Goal: Task Accomplishment & Management: Manage account settings

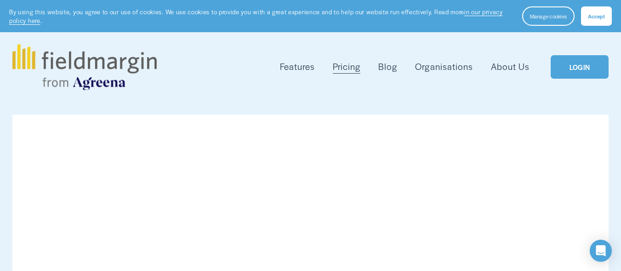
click at [589, 23] on button "Accept" at bounding box center [596, 15] width 31 height 19
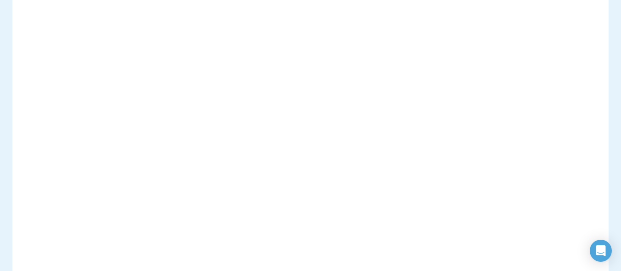
scroll to position [230, 0]
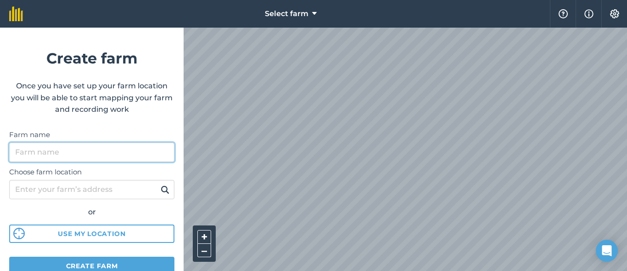
click at [118, 147] on input "Farm name" at bounding box center [91, 151] width 165 height 19
type input "g"
type input "Geduld"
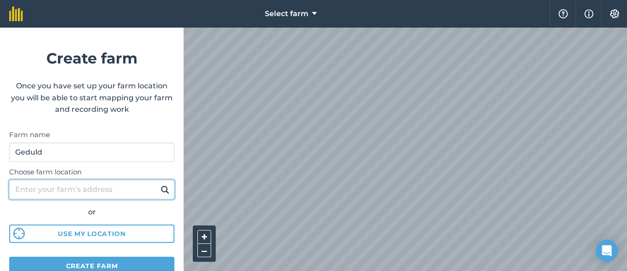
paste input "XMCX+RMV, Lekabi"
type input "XMCX+RMV, Lekabi"
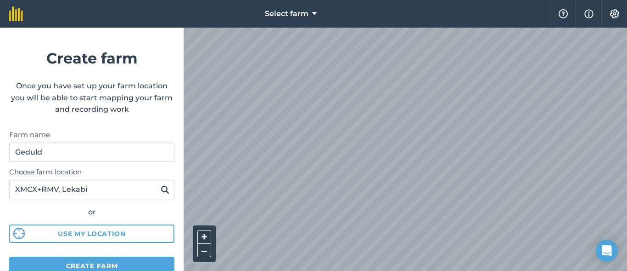
click at [161, 191] on img at bounding box center [165, 189] width 9 height 11
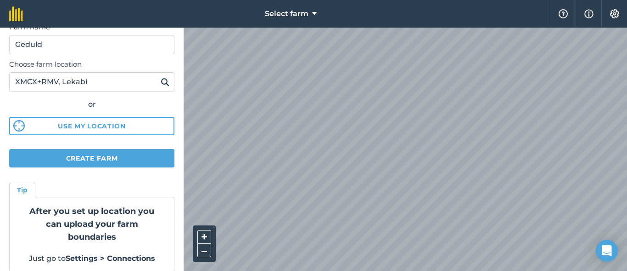
scroll to position [118, 0]
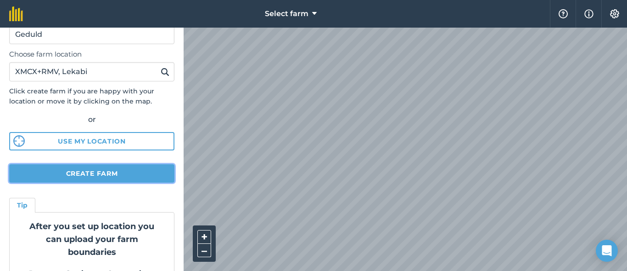
click at [98, 177] on button "Create farm" at bounding box center [91, 173] width 165 height 18
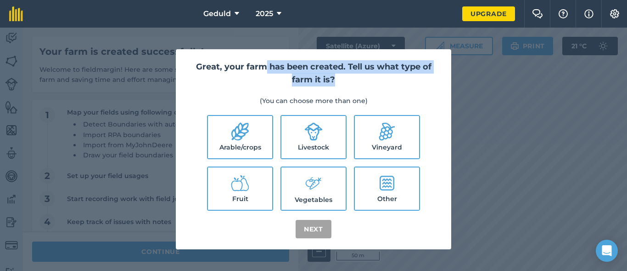
drag, startPoint x: 262, startPoint y: 65, endPoint x: 358, endPoint y: 75, distance: 96.5
click at [358, 75] on h2 "Great, your farm has been created. Tell us what type of farm it is?" at bounding box center [314, 73] width 254 height 27
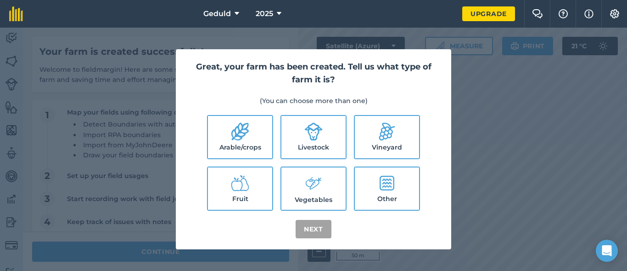
click at [350, 92] on div "Great, your farm has been created. Tell us what type of farm it is? (You can ch…" at bounding box center [314, 149] width 276 height 200
click at [315, 141] on label "Livestock" at bounding box center [314, 137] width 64 height 42
checkbox input "true"
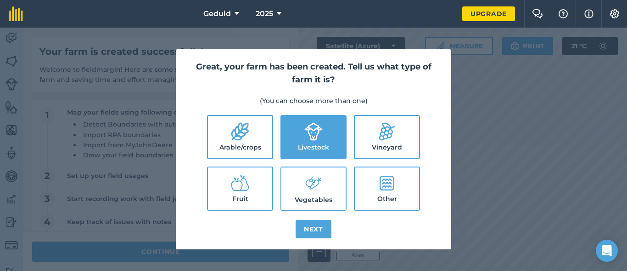
click at [239, 145] on label "Arable/crops" at bounding box center [240, 137] width 64 height 42
checkbox input "true"
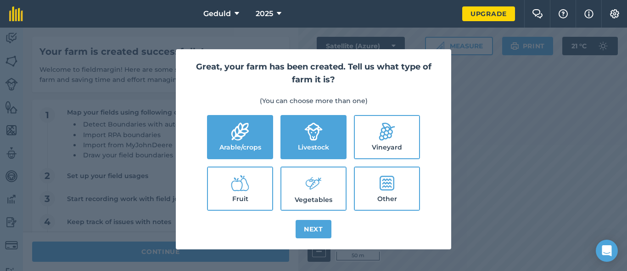
click at [377, 190] on label "Other" at bounding box center [387, 188] width 64 height 42
checkbox input "true"
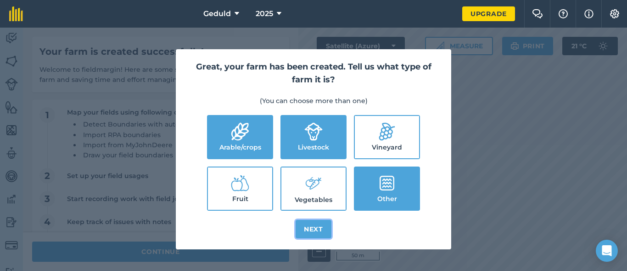
click at [306, 226] on button "Next" at bounding box center [314, 229] width 36 height 18
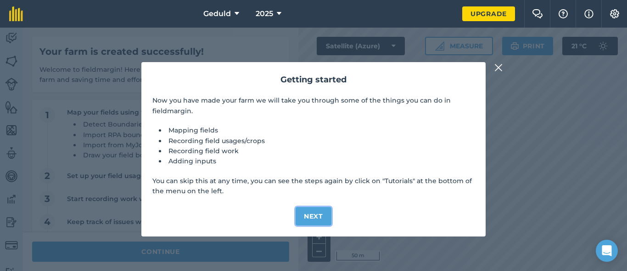
click at [320, 218] on button "Next" at bounding box center [314, 216] width 36 height 18
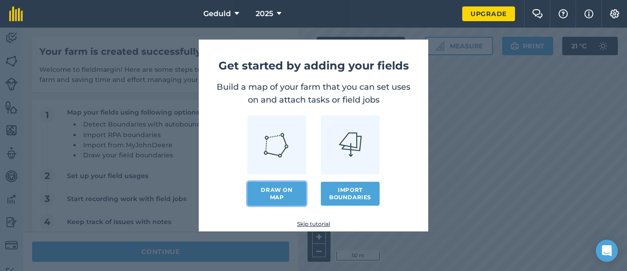
click at [295, 195] on link "Draw on map" at bounding box center [277, 193] width 59 height 24
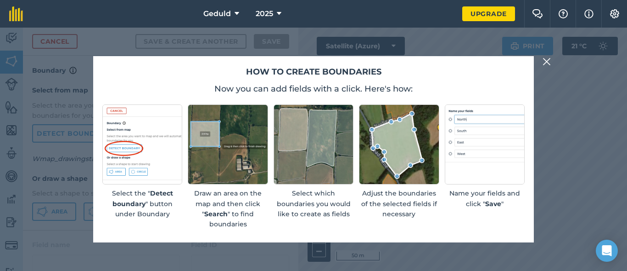
click at [548, 63] on img at bounding box center [547, 61] width 8 height 11
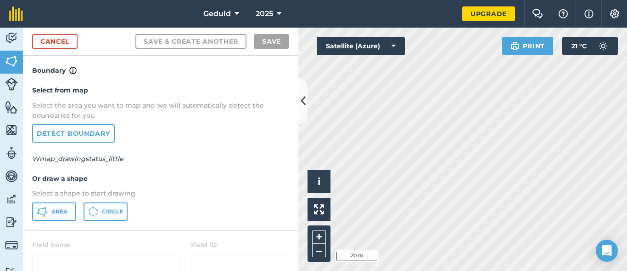
click at [545, 37] on div "Hello i © 2025 TomTom, Microsoft 20 m + – Satellite (Azure) Print 21 ° C" at bounding box center [463, 149] width 329 height 243
click at [59, 210] on span "Area" at bounding box center [59, 211] width 16 height 7
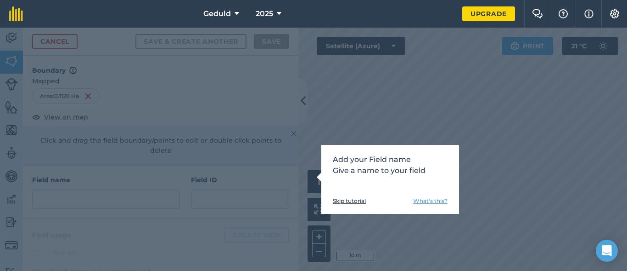
click at [348, 197] on link "Skip tutorial" at bounding box center [349, 200] width 33 height 7
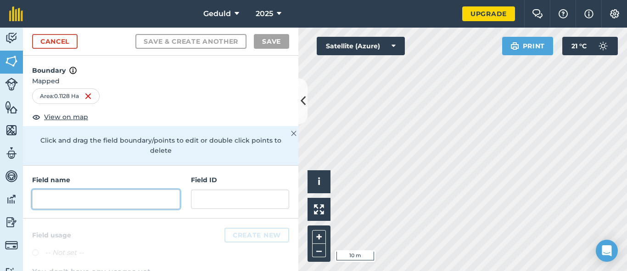
click at [90, 196] on input "text" at bounding box center [106, 198] width 148 height 19
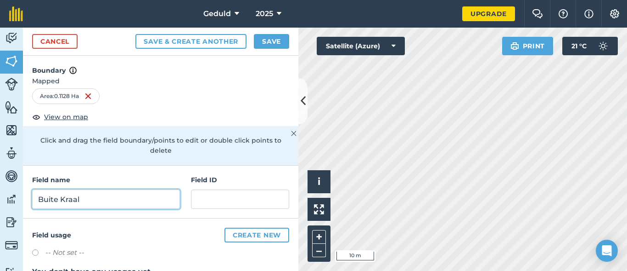
type input "Buite Kraal"
click at [152, 168] on div "Field name [GEOGRAPHIC_DATA] ID" at bounding box center [161, 191] width 276 height 53
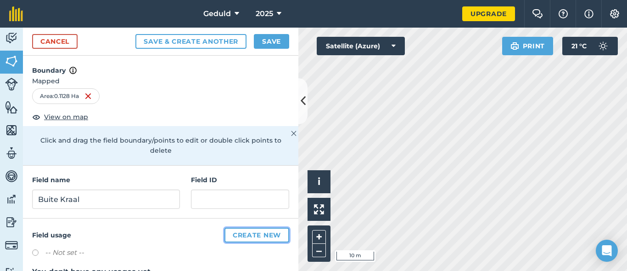
click at [240, 231] on button "Create new" at bounding box center [257, 234] width 65 height 15
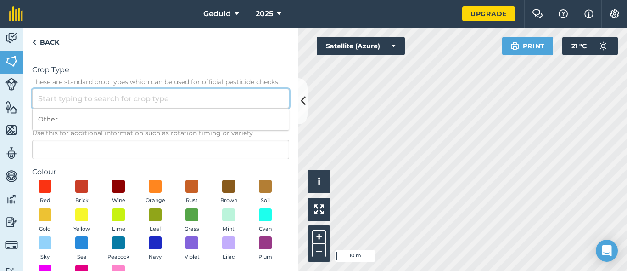
click at [86, 91] on input "Crop Type These are standard crop types which can be used for official pesticid…" at bounding box center [160, 98] width 257 height 19
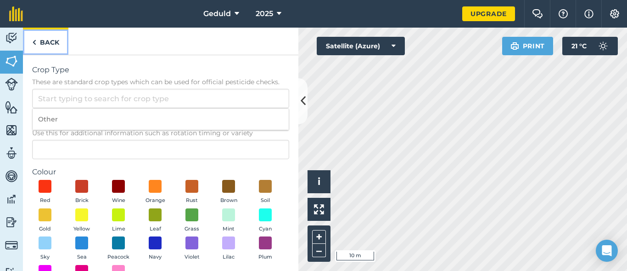
click at [36, 39] on img at bounding box center [34, 42] width 4 height 11
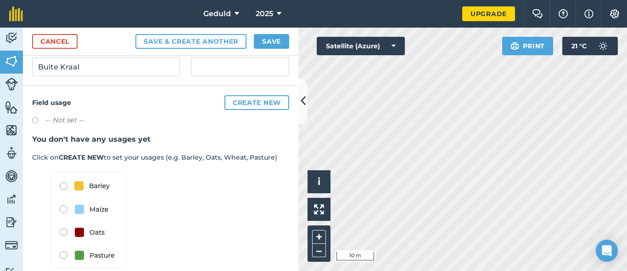
scroll to position [138, 0]
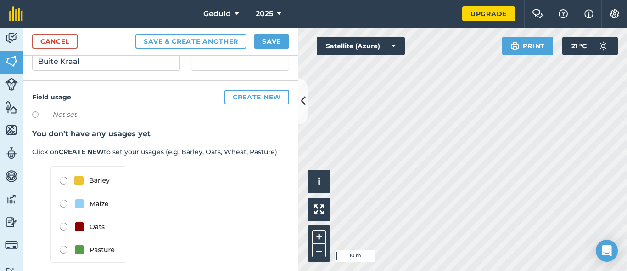
click at [34, 114] on label at bounding box center [38, 115] width 13 height 9
radio input "true"
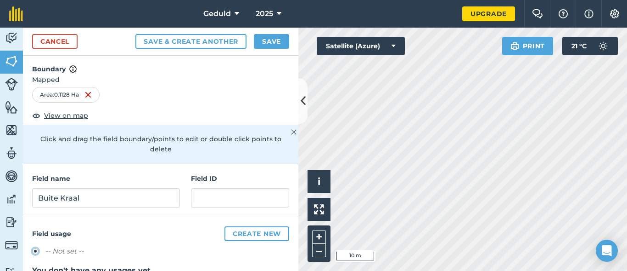
scroll to position [0, 0]
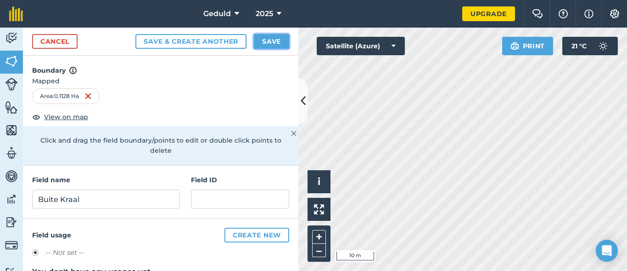
click at [270, 37] on button "Save" at bounding box center [271, 41] width 35 height 15
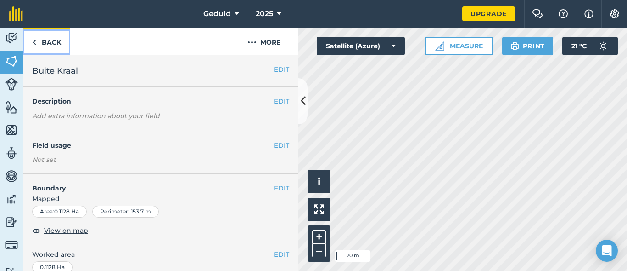
click at [32, 42] on link "Back" at bounding box center [46, 41] width 47 height 27
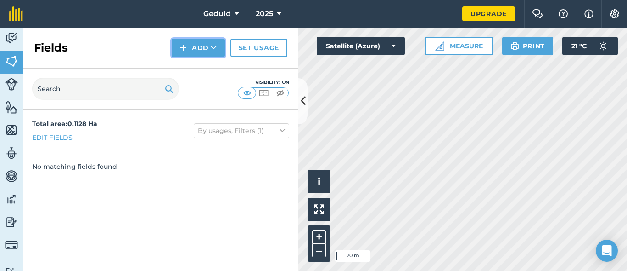
click at [184, 45] on img at bounding box center [183, 47] width 6 height 11
click at [189, 71] on link "Draw" at bounding box center [198, 68] width 51 height 20
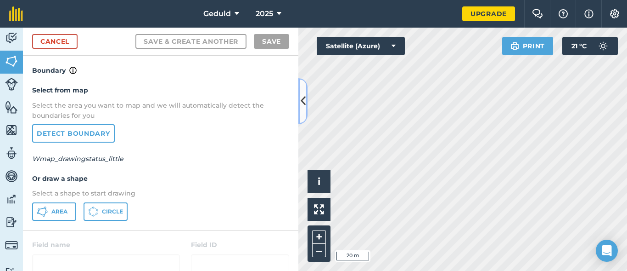
click at [304, 98] on icon at bounding box center [303, 101] width 5 height 16
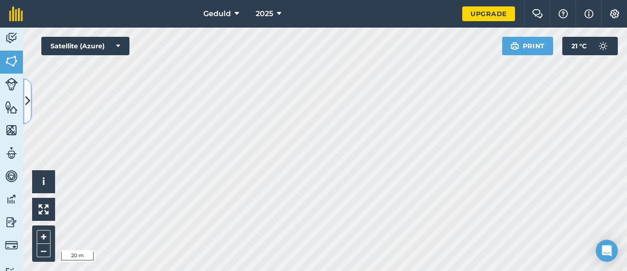
click at [25, 100] on icon at bounding box center [27, 101] width 5 height 16
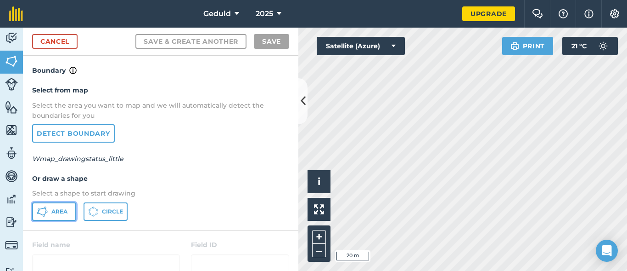
click at [50, 212] on button "Area" at bounding box center [54, 211] width 44 height 18
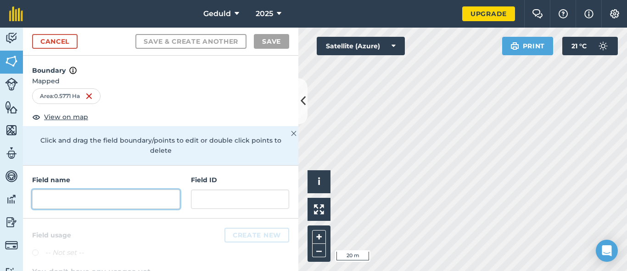
click at [94, 197] on input "text" at bounding box center [106, 198] width 148 height 19
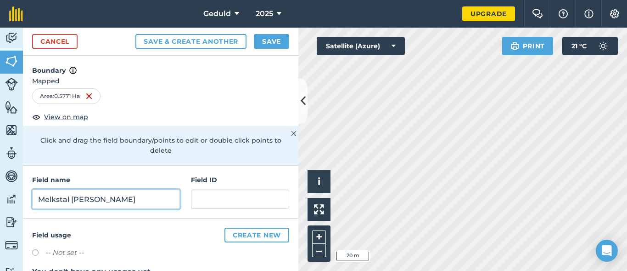
type input "Melkstal [PERSON_NAME]"
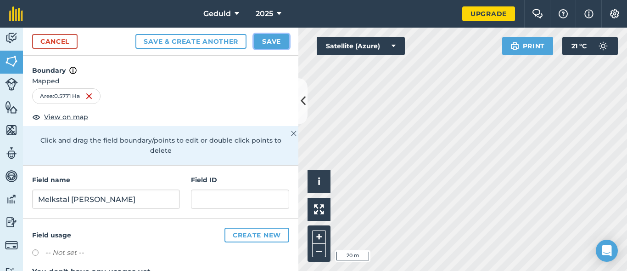
click at [277, 40] on button "Save" at bounding box center [271, 41] width 35 height 15
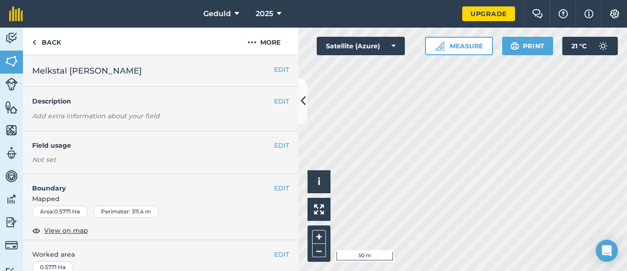
click at [329, 219] on div "Click to start drawing i © 2025 TomTom, Microsoft 50 m + – Satellite (Azure) Me…" at bounding box center [463, 149] width 329 height 243
click at [32, 46] on img at bounding box center [34, 42] width 4 height 11
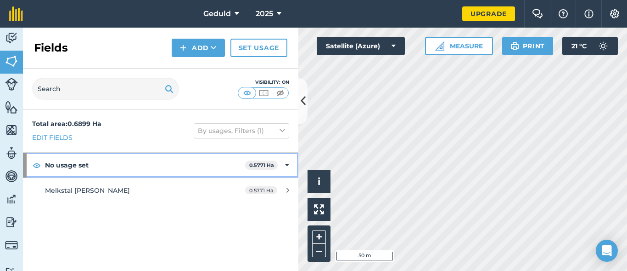
click at [165, 164] on strong "No usage set" at bounding box center [145, 164] width 200 height 25
click at [164, 164] on strong "No usage set" at bounding box center [146, 164] width 202 height 25
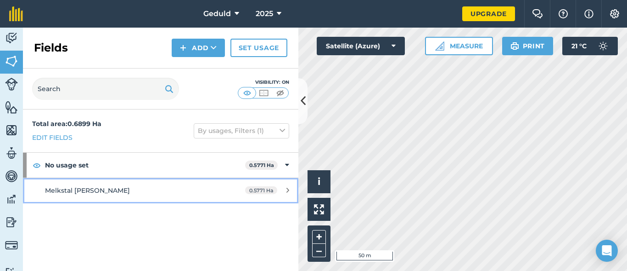
click at [267, 188] on span "0.5771 Ha" at bounding box center [261, 190] width 32 height 8
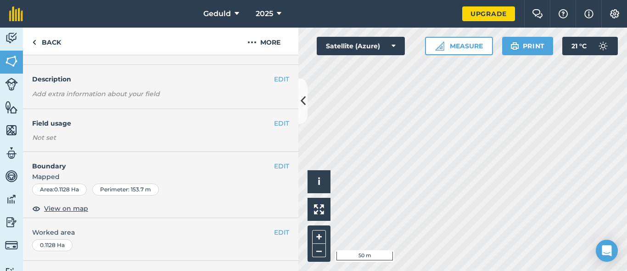
scroll to position [3, 0]
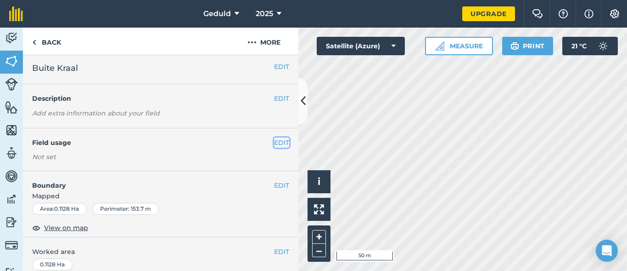
click at [274, 141] on button "EDIT" at bounding box center [281, 142] width 15 height 10
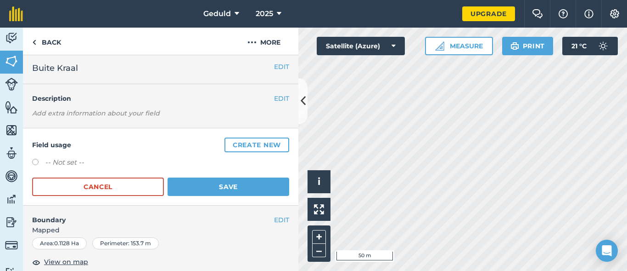
click at [56, 163] on label "-- Not set --" at bounding box center [64, 162] width 39 height 11
radio input "true"
click at [244, 143] on button "Create new" at bounding box center [257, 144] width 65 height 15
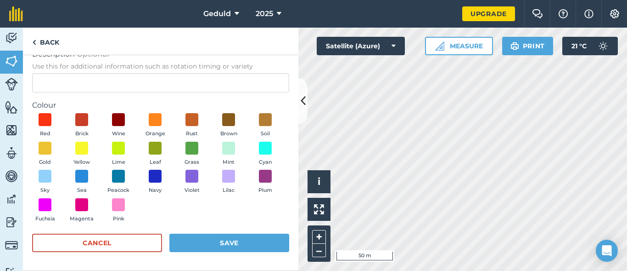
scroll to position [21, 0]
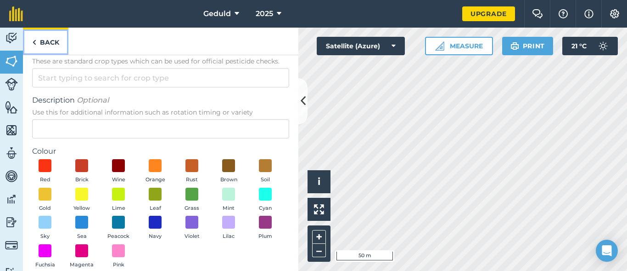
click at [39, 43] on link "Back" at bounding box center [45, 41] width 45 height 27
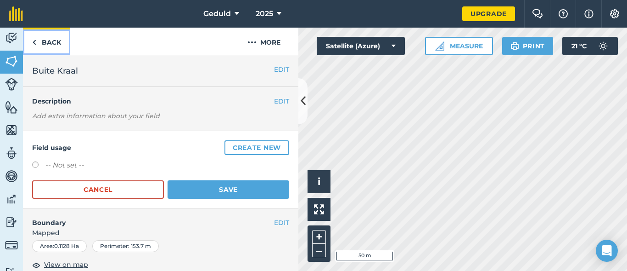
click at [37, 42] on link "Back" at bounding box center [46, 41] width 47 height 27
click at [50, 45] on link "Back" at bounding box center [46, 41] width 47 height 27
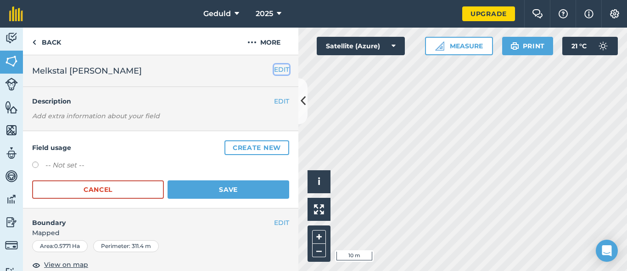
click at [279, 72] on button "EDIT" at bounding box center [281, 69] width 15 height 10
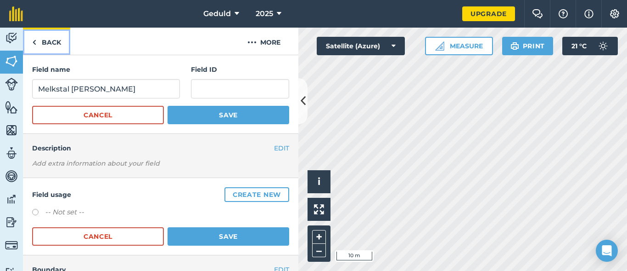
click at [52, 43] on link "Back" at bounding box center [46, 41] width 47 height 27
click at [41, 43] on link "Back" at bounding box center [46, 41] width 47 height 27
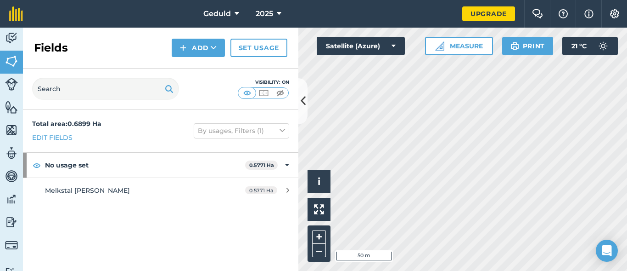
click at [413, 270] on html "Geduld 2025 Upgrade Farm Chat Help Info Settings Map printing is not available …" at bounding box center [313, 135] width 627 height 271
click at [203, 54] on button "Add" at bounding box center [198, 48] width 53 height 18
click at [198, 70] on link "Draw" at bounding box center [198, 68] width 51 height 20
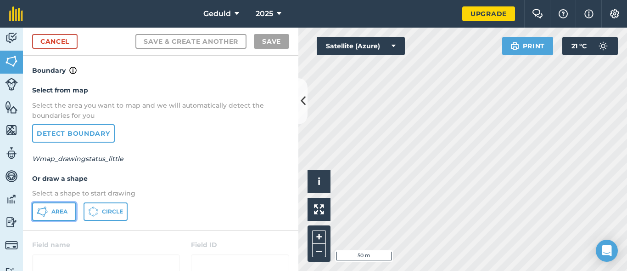
click at [51, 213] on button "Area" at bounding box center [54, 211] width 44 height 18
click at [45, 39] on link "Cancel" at bounding box center [54, 41] width 45 height 15
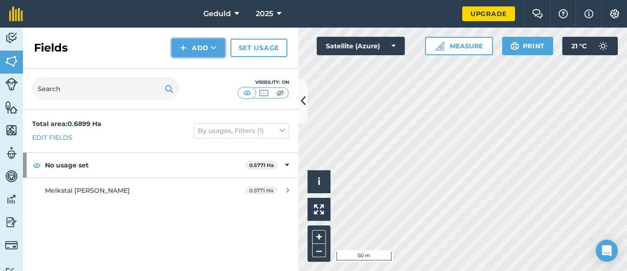
click at [204, 42] on button "Add" at bounding box center [198, 48] width 53 height 18
click at [183, 61] on link "Draw" at bounding box center [198, 68] width 51 height 20
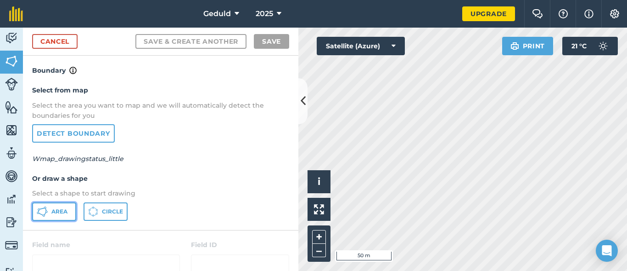
click at [45, 211] on icon at bounding box center [42, 211] width 11 height 11
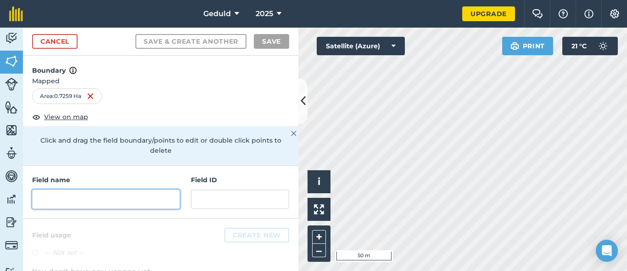
click at [126, 203] on input "text" at bounding box center [106, 198] width 148 height 19
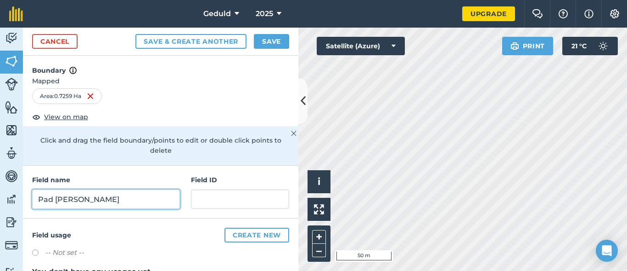
type input "Pad [PERSON_NAME]"
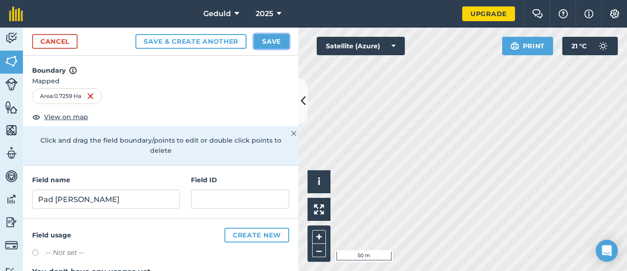
click at [260, 41] on button "Save" at bounding box center [271, 41] width 35 height 15
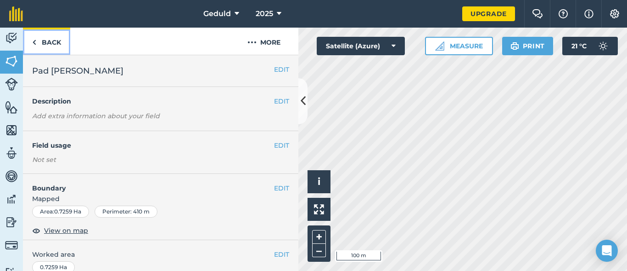
click at [38, 37] on link "Back" at bounding box center [46, 41] width 47 height 27
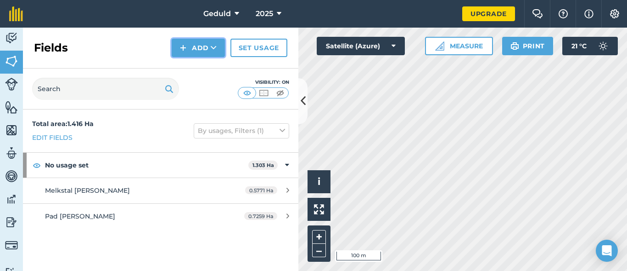
click at [190, 48] on button "Add" at bounding box center [198, 48] width 53 height 18
click at [207, 72] on link "Draw" at bounding box center [198, 68] width 51 height 20
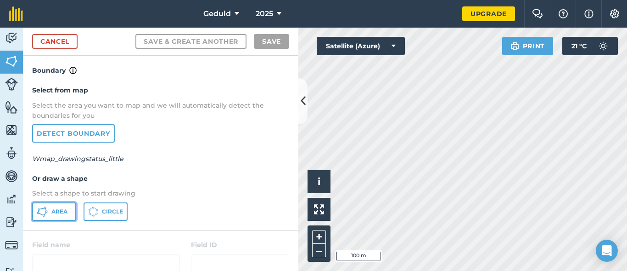
click at [57, 211] on span "Area" at bounding box center [59, 211] width 16 height 7
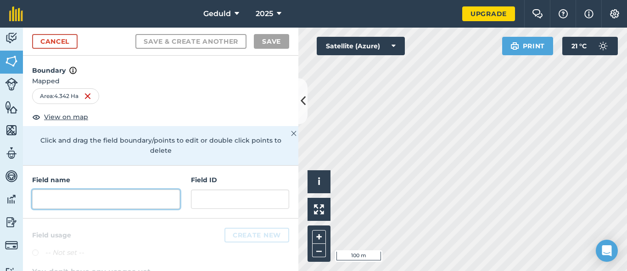
click at [67, 194] on input "text" at bounding box center [106, 198] width 148 height 19
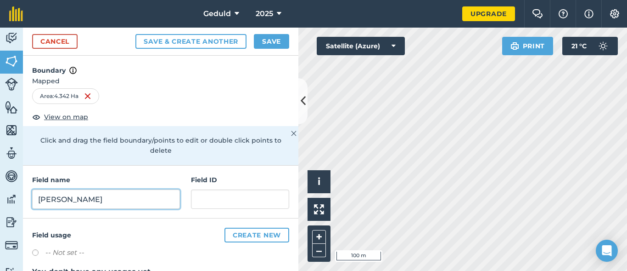
type input "[PERSON_NAME]"
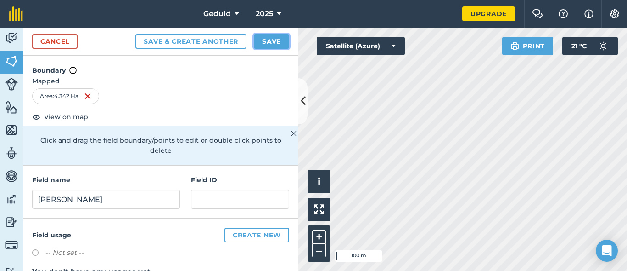
click at [262, 36] on button "Save" at bounding box center [271, 41] width 35 height 15
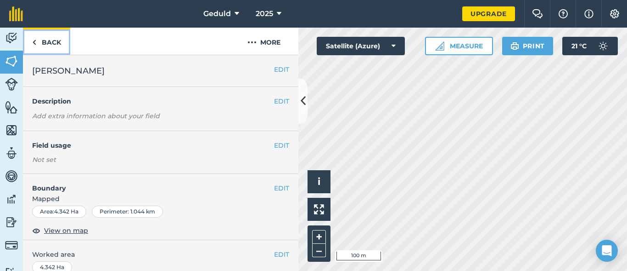
click at [56, 41] on link "Back" at bounding box center [46, 41] width 47 height 27
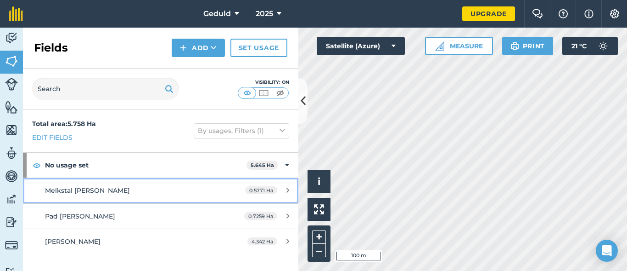
click at [162, 192] on div "Melkstal [PERSON_NAME]" at bounding box center [131, 190] width 173 height 10
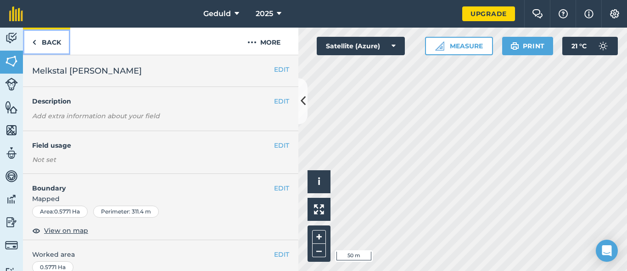
click at [36, 42] on link "Back" at bounding box center [46, 41] width 47 height 27
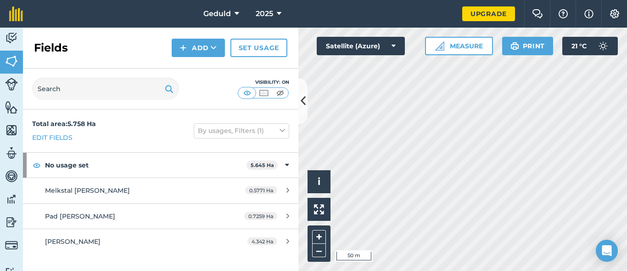
click at [84, 129] on div "Total area : 5.758 Ha" at bounding box center [64, 123] width 64 height 10
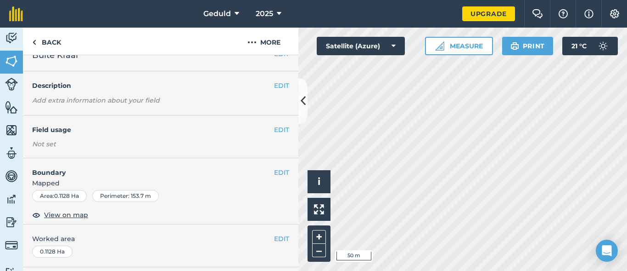
scroll to position [3, 0]
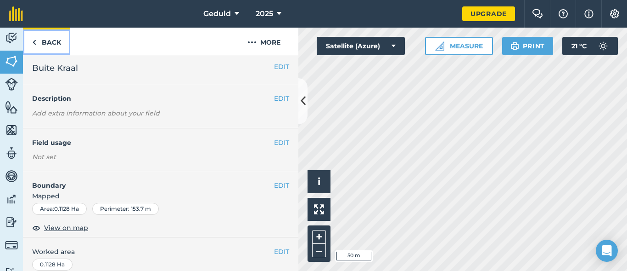
click at [45, 43] on link "Back" at bounding box center [46, 41] width 47 height 27
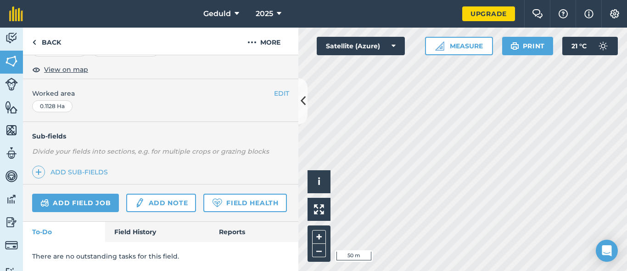
scroll to position [186, 0]
drag, startPoint x: 156, startPoint y: 205, endPoint x: 189, endPoint y: 142, distance: 70.5
click at [189, 142] on div "EDIT Buite Kraal EDIT Description Add extra information about your field EDIT F…" at bounding box center [161, 162] width 276 height 215
click at [96, 193] on link "Add field job" at bounding box center [75, 202] width 87 height 18
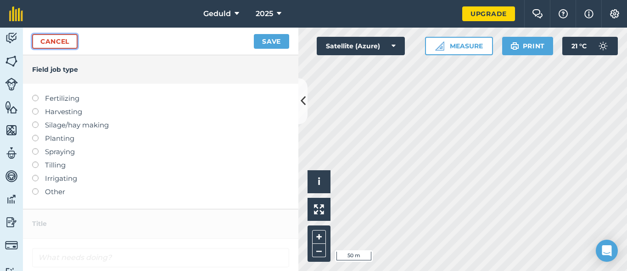
click at [43, 45] on link "Cancel" at bounding box center [54, 41] width 45 height 15
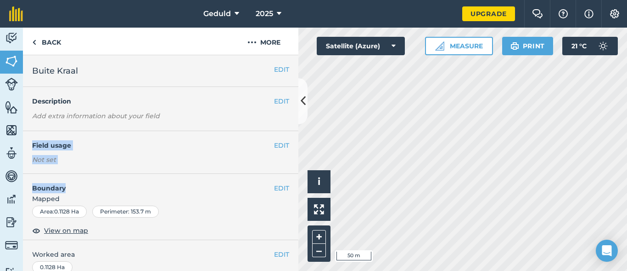
drag, startPoint x: 172, startPoint y: 126, endPoint x: 178, endPoint y: 181, distance: 54.6
click at [178, 181] on div "EDIT Buite Kraal EDIT Description Add extra information about your field EDIT F…" at bounding box center [161, 162] width 276 height 215
click at [192, 124] on div "EDIT Description Add extra information about your field" at bounding box center [161, 109] width 276 height 44
click at [274, 146] on button "EDIT" at bounding box center [281, 145] width 15 height 10
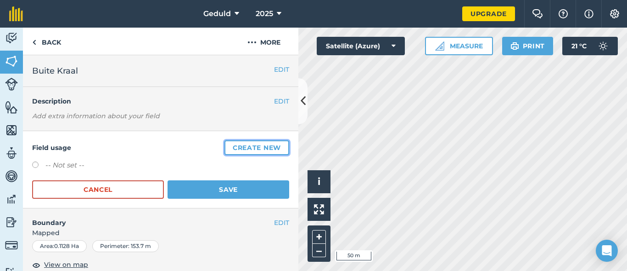
click at [233, 149] on button "Create new" at bounding box center [257, 147] width 65 height 15
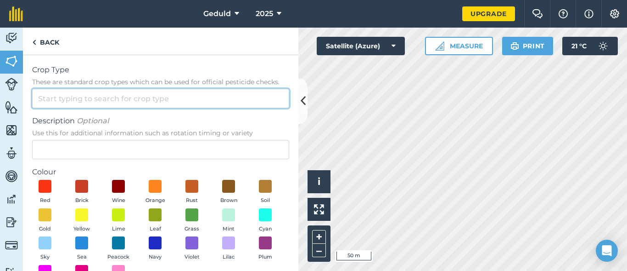
click at [94, 96] on input "Crop Type These are standard crop types which can be used for official pesticid…" at bounding box center [160, 98] width 257 height 19
click at [101, 95] on input "Crop Type These are standard crop types which can be used for official pesticid…" at bounding box center [160, 98] width 257 height 19
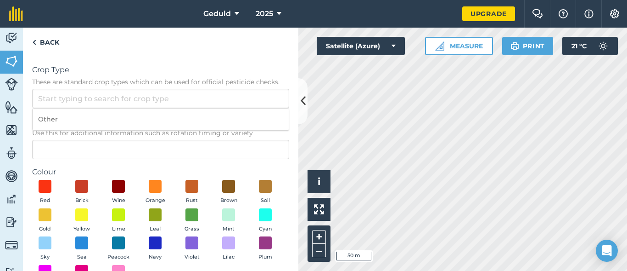
click at [108, 70] on span "Crop Type" at bounding box center [160, 69] width 257 height 11
click at [108, 89] on input "Crop Type These are standard crop types which can be used for official pesticid…" at bounding box center [160, 98] width 257 height 19
click at [39, 42] on link "Back" at bounding box center [45, 41] width 45 height 27
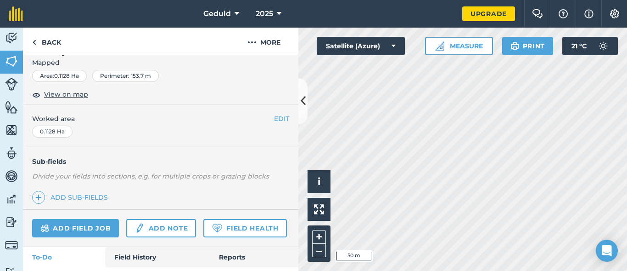
scroll to position [220, 0]
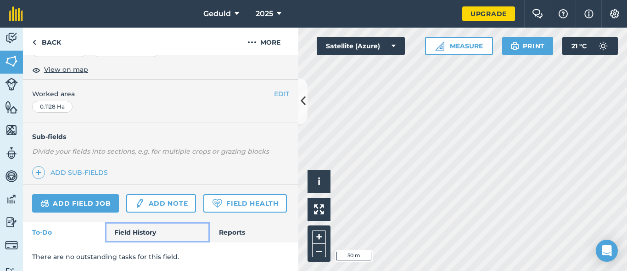
click at [143, 233] on link "Field History" at bounding box center [157, 232] width 104 height 20
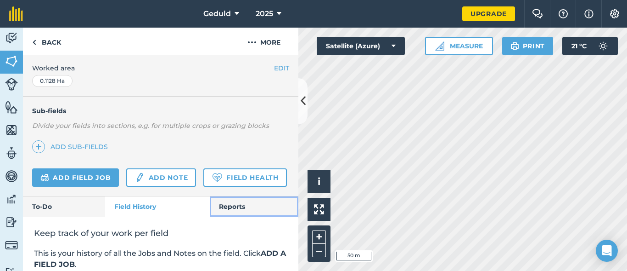
click at [238, 216] on link "Reports" at bounding box center [254, 206] width 89 height 20
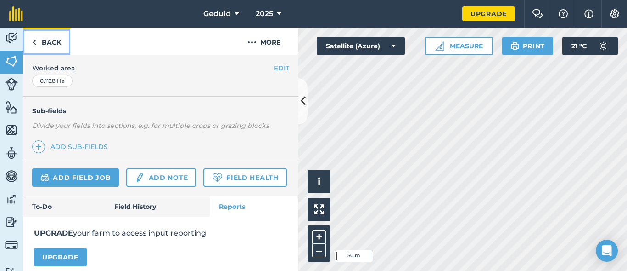
click at [34, 37] on img at bounding box center [34, 42] width 4 height 11
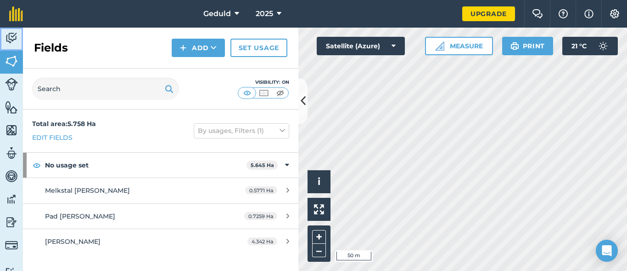
click at [17, 41] on img at bounding box center [11, 38] width 13 height 14
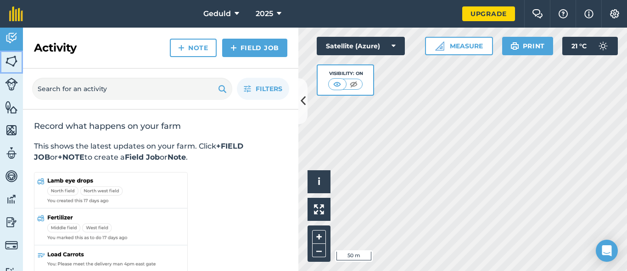
click at [8, 64] on img at bounding box center [11, 61] width 13 height 14
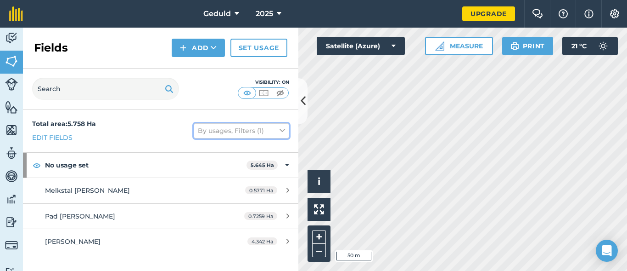
click at [240, 133] on button "By usages, Filters (1)" at bounding box center [242, 130] width 96 height 15
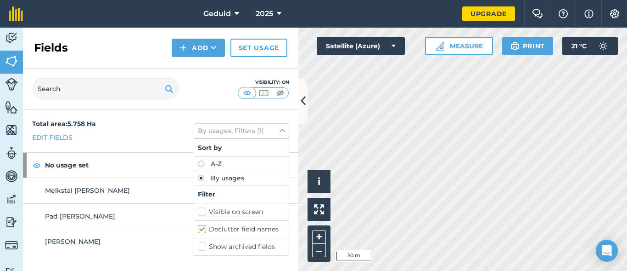
click at [231, 166] on label "A-Z" at bounding box center [241, 163] width 87 height 6
radio input "true"
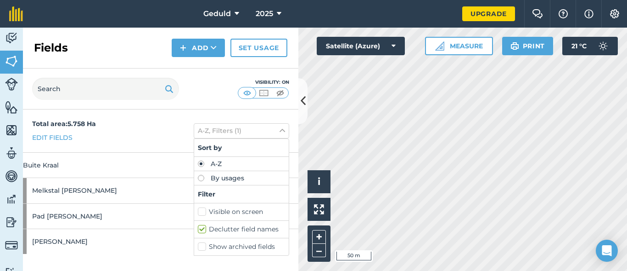
click at [220, 216] on label "Visible on screen" at bounding box center [241, 212] width 87 height 10
click at [204, 213] on input "Visible on screen" at bounding box center [201, 210] width 6 height 6
checkbox input "true"
click at [222, 246] on label "Show archived fields" at bounding box center [241, 247] width 87 height 10
click at [204, 246] on input "Show archived fields" at bounding box center [201, 245] width 6 height 6
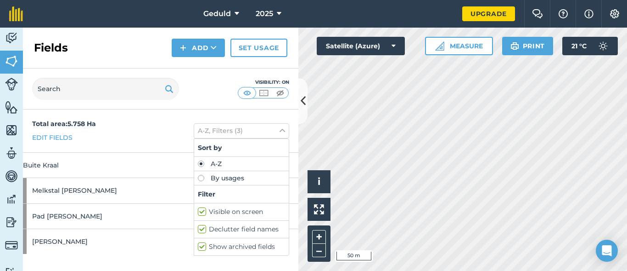
click at [222, 246] on label "Show archived fields" at bounding box center [241, 247] width 87 height 10
click at [204, 246] on input "Show archived fields" at bounding box center [201, 245] width 6 height 6
checkbox input "false"
click at [229, 225] on label "Declutter field names" at bounding box center [241, 229] width 87 height 10
click at [204, 225] on input "Declutter field names" at bounding box center [201, 227] width 6 height 6
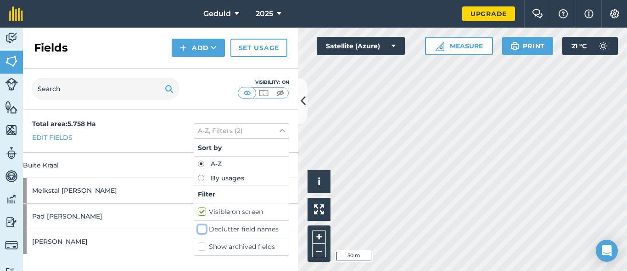
checkbox input "false"
click at [226, 209] on label "Visible on screen" at bounding box center [241, 212] width 87 height 10
click at [204, 209] on input "Visible on screen" at bounding box center [201, 210] width 6 height 6
checkbox input "false"
click at [264, 94] on img at bounding box center [263, 92] width 11 height 9
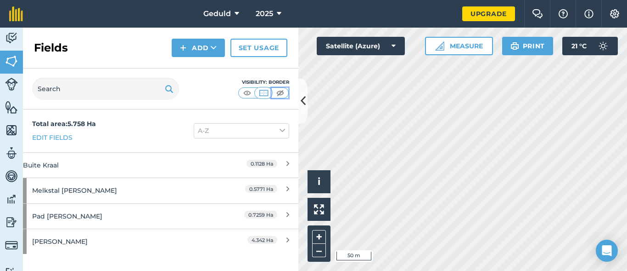
click at [279, 94] on img at bounding box center [280, 92] width 11 height 9
click at [251, 94] on img at bounding box center [247, 92] width 11 height 9
click at [489, 270] on html "Geduld 2025 Upgrade Farm Chat Help Info Settings Map printing is not available …" at bounding box center [313, 135] width 627 height 271
click at [227, 130] on button "A-Z" at bounding box center [242, 130] width 96 height 15
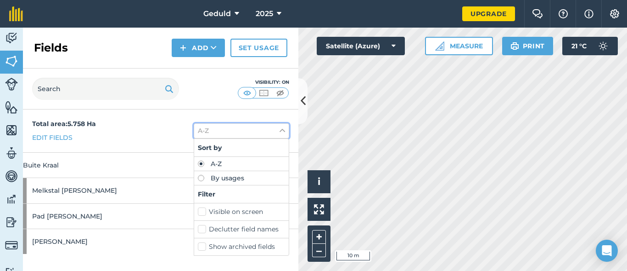
click at [227, 130] on button "A-Z" at bounding box center [242, 130] width 96 height 15
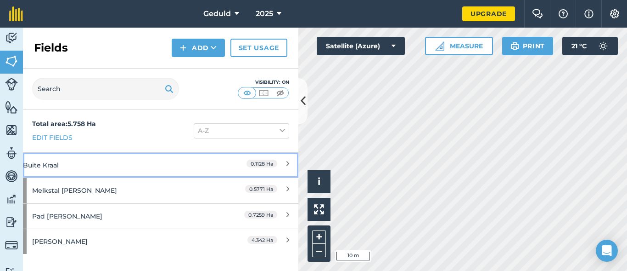
click at [130, 158] on div "Buite Kraal" at bounding box center [112, 164] width 178 height 25
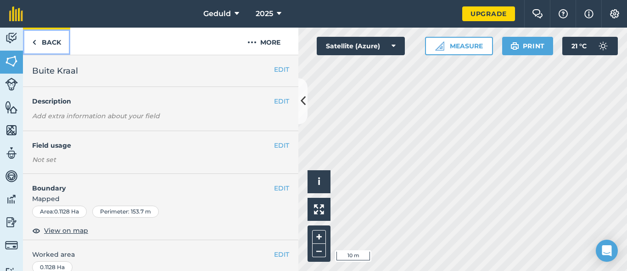
click at [28, 39] on link "Back" at bounding box center [46, 41] width 47 height 27
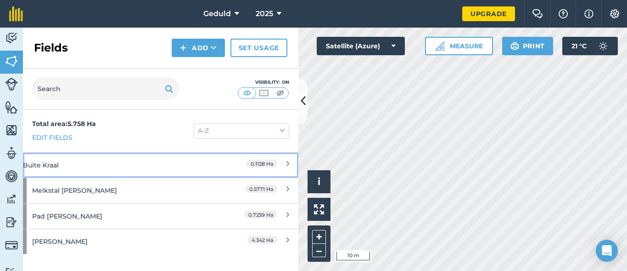
click at [112, 152] on div "Buite Kraal" at bounding box center [112, 164] width 178 height 25
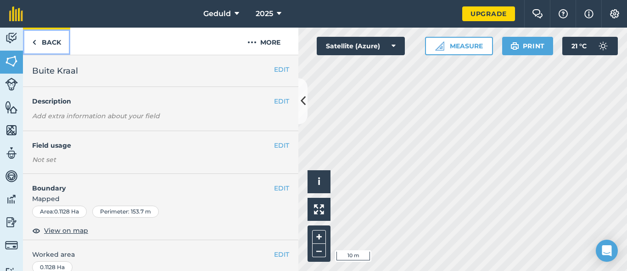
click at [41, 50] on link "Back" at bounding box center [46, 41] width 47 height 27
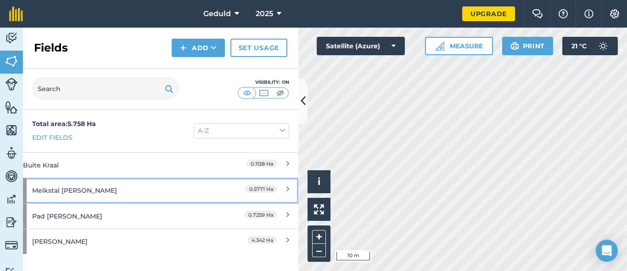
click at [281, 192] on div "0.5771 Ha" at bounding box center [249, 190] width 79 height 25
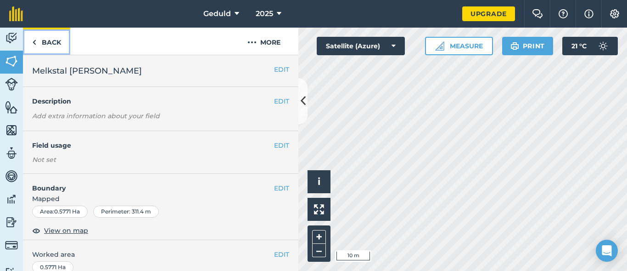
click at [37, 42] on link "Back" at bounding box center [46, 41] width 47 height 27
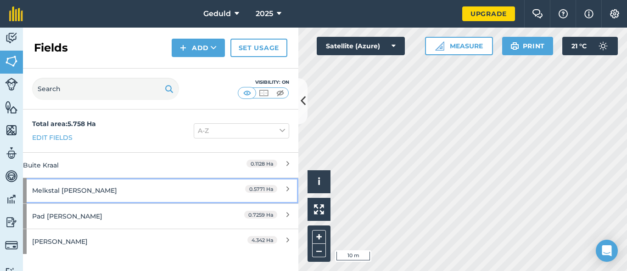
click at [51, 194] on div "Melkstal [PERSON_NAME]" at bounding box center [121, 190] width 178 height 25
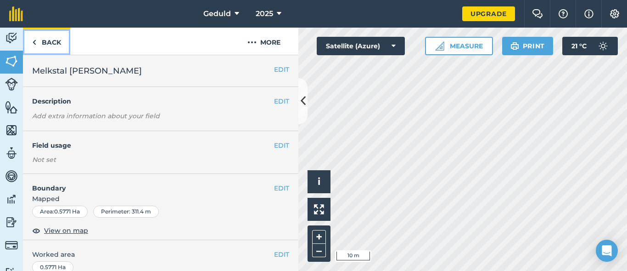
click at [32, 36] on link "Back" at bounding box center [46, 41] width 47 height 27
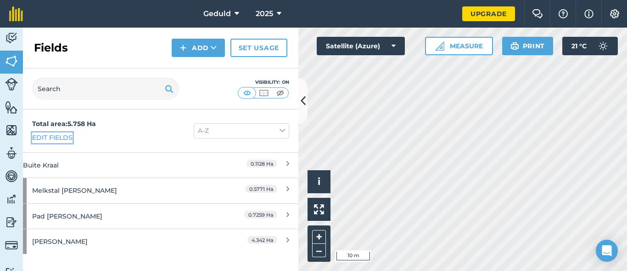
click at [63, 134] on link "Edit fields" at bounding box center [52, 137] width 40 height 10
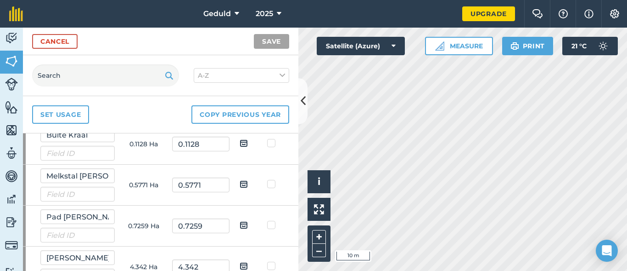
scroll to position [45, 0]
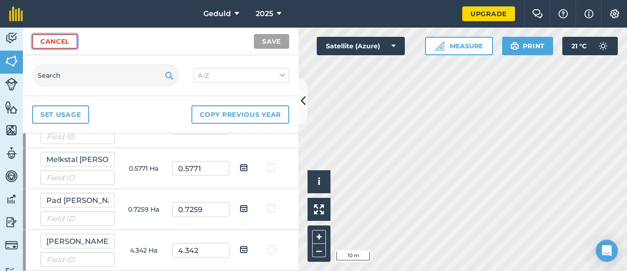
click at [56, 43] on link "Cancel" at bounding box center [54, 41] width 45 height 15
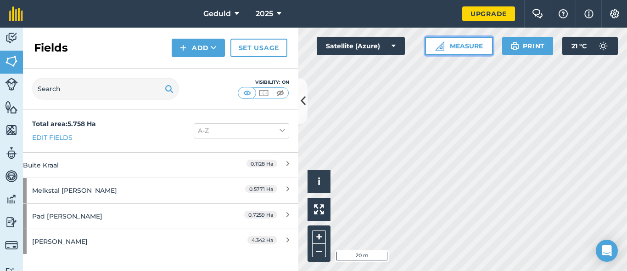
click at [451, 51] on button "Measure" at bounding box center [459, 46] width 68 height 18
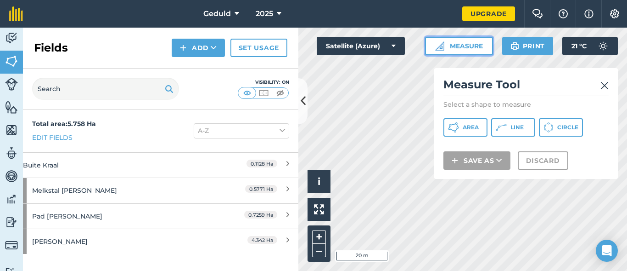
click at [451, 51] on button "Measure" at bounding box center [459, 46] width 68 height 18
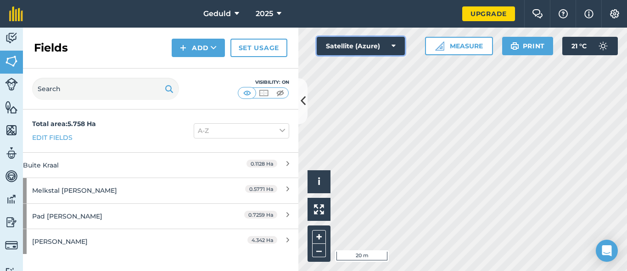
click at [367, 45] on button "Satellite (Azure)" at bounding box center [361, 46] width 88 height 18
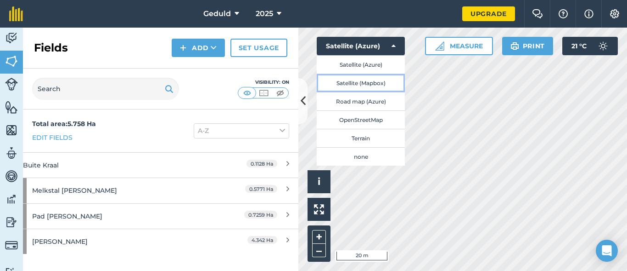
click at [358, 86] on button "Satellite (Mapbox)" at bounding box center [361, 82] width 88 height 18
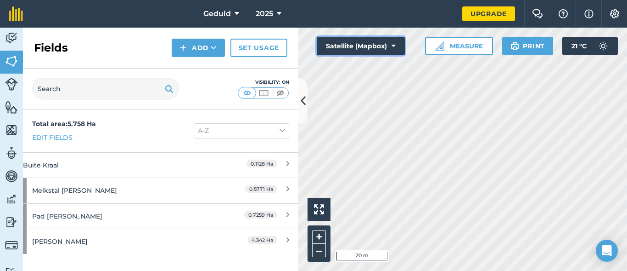
click at [371, 51] on button "Satellite (Mapbox)" at bounding box center [361, 46] width 88 height 18
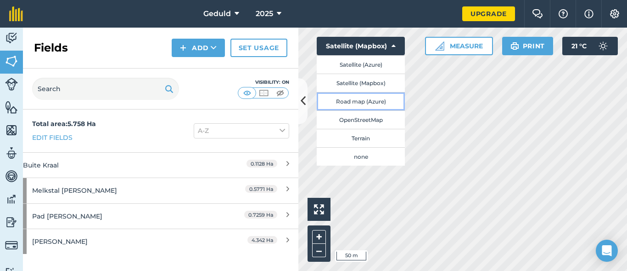
click at [373, 105] on button "Road map (Azure)" at bounding box center [361, 101] width 88 height 18
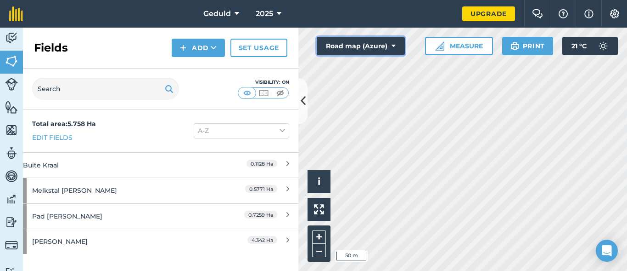
click at [369, 48] on button "Road map (Azure)" at bounding box center [361, 46] width 88 height 18
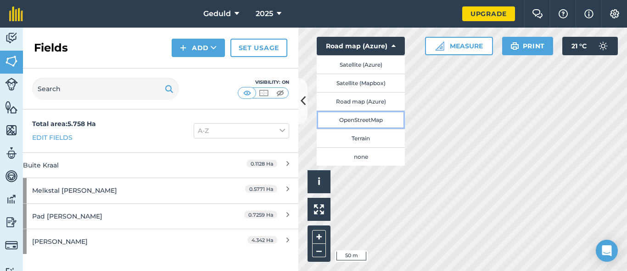
click at [363, 117] on button "OpenStreetMap" at bounding box center [361, 119] width 88 height 18
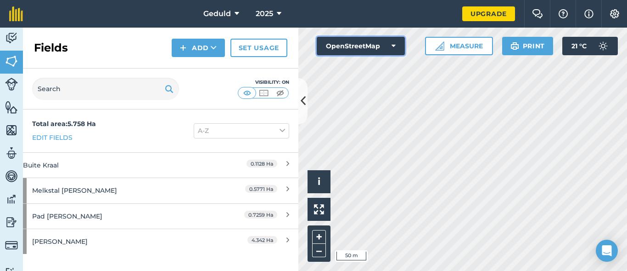
click at [390, 49] on button "OpenStreetMap" at bounding box center [361, 46] width 88 height 18
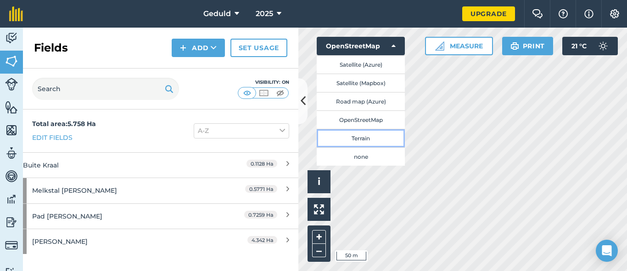
click at [370, 140] on button "Terrain" at bounding box center [361, 138] width 88 height 18
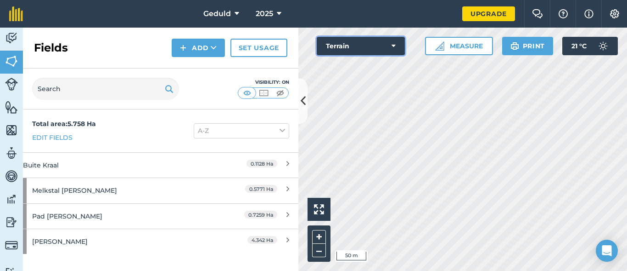
click at [371, 50] on button "Terrain" at bounding box center [361, 46] width 88 height 18
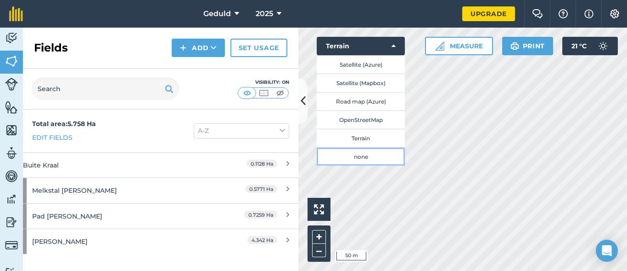
click at [382, 148] on button "none" at bounding box center [361, 156] width 88 height 18
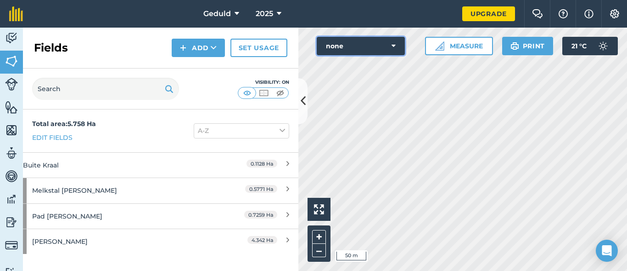
click at [364, 51] on button "none" at bounding box center [361, 46] width 88 height 18
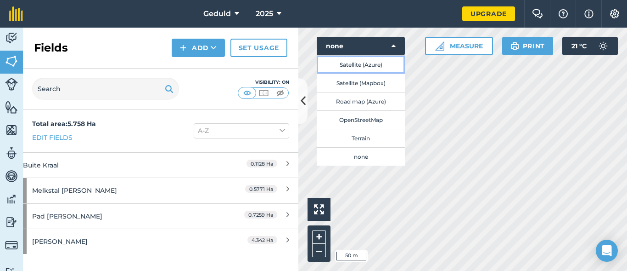
click at [361, 61] on button "Satellite (Azure)" at bounding box center [361, 64] width 88 height 18
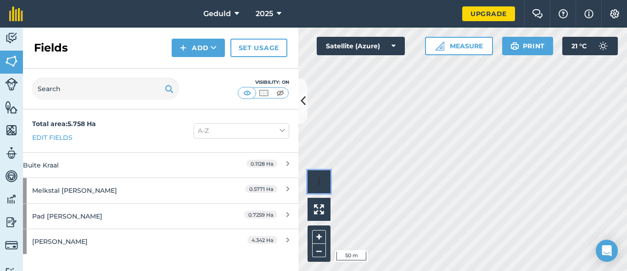
click at [313, 182] on button "i" at bounding box center [319, 181] width 23 height 23
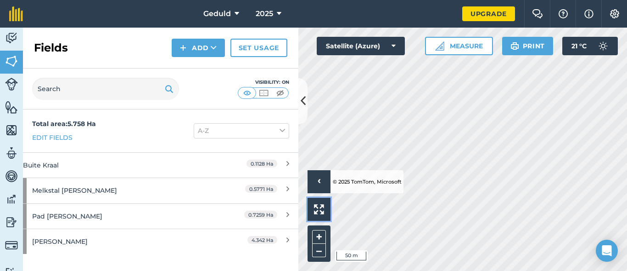
click at [326, 211] on button at bounding box center [319, 208] width 23 height 23
click at [306, 105] on button at bounding box center [303, 101] width 9 height 46
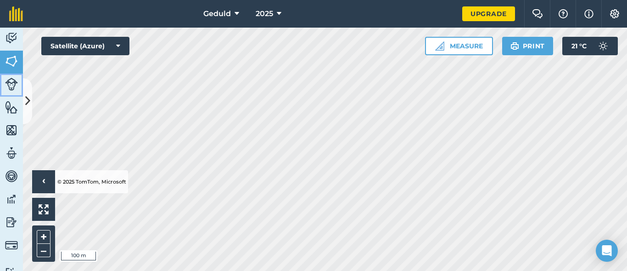
click at [17, 83] on img at bounding box center [11, 84] width 13 height 13
click at [29, 95] on icon at bounding box center [27, 101] width 5 height 16
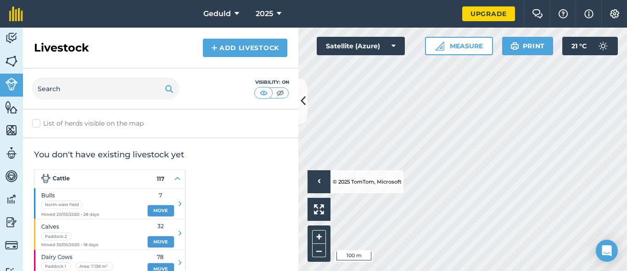
click at [343, 185] on div "Click to start drawing › © 2025 TomTom, Microsoft 100 m + –" at bounding box center [463, 149] width 329 height 243
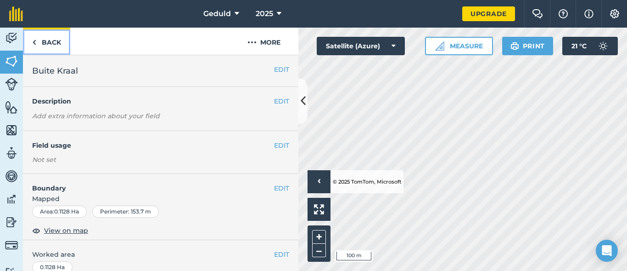
click at [43, 50] on link "Back" at bounding box center [46, 41] width 47 height 27
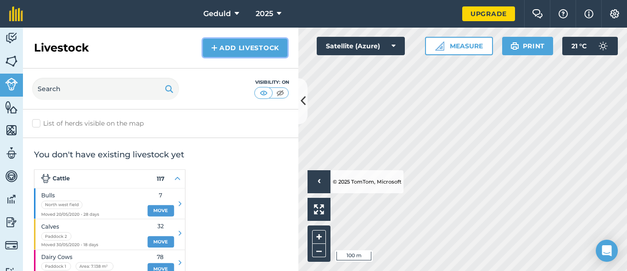
click at [233, 49] on link "Add Livestock" at bounding box center [245, 48] width 85 height 18
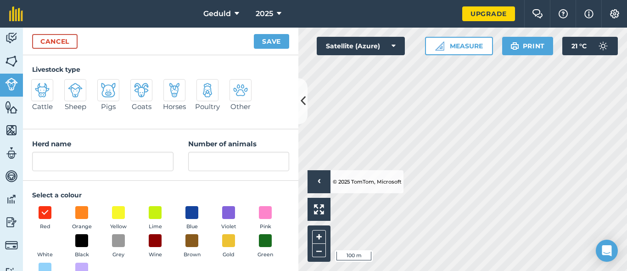
click at [79, 97] on img at bounding box center [75, 90] width 15 height 15
click at [71, 85] on input "Sheep" at bounding box center [68, 82] width 6 height 6
radio input "true"
type input "Sheep"
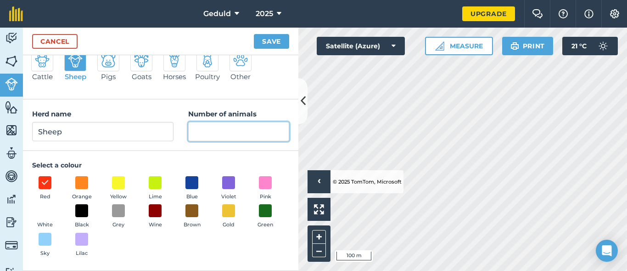
click at [227, 137] on input "Number of animals" at bounding box center [238, 131] width 101 height 19
click at [262, 51] on div "Cancel Save" at bounding box center [161, 42] width 276 height 28
click at [234, 133] on input "80" at bounding box center [238, 131] width 101 height 19
type input "100"
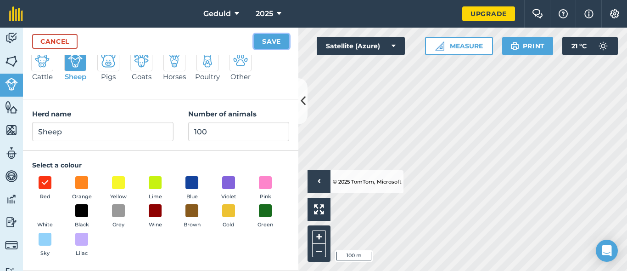
click at [260, 44] on button "Save" at bounding box center [271, 41] width 35 height 15
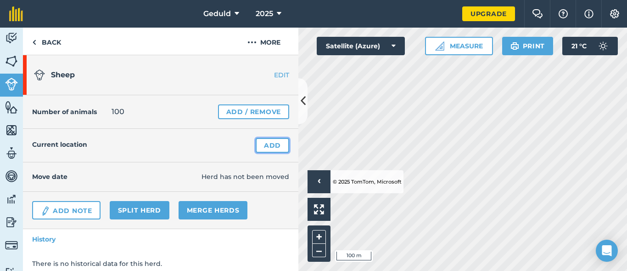
click at [256, 146] on link "Add" at bounding box center [273, 145] width 34 height 15
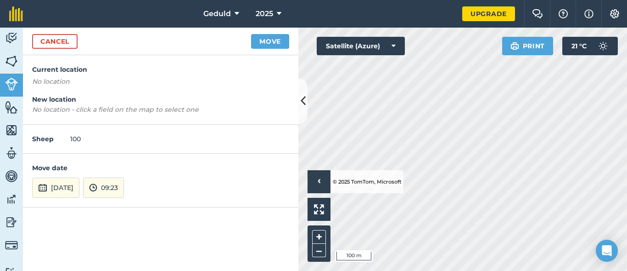
click at [73, 77] on p "No location" at bounding box center [160, 81] width 257 height 10
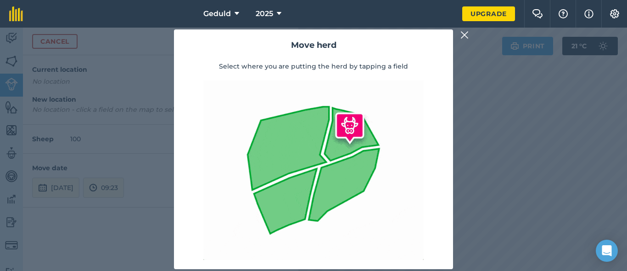
click at [464, 35] on img at bounding box center [465, 34] width 8 height 11
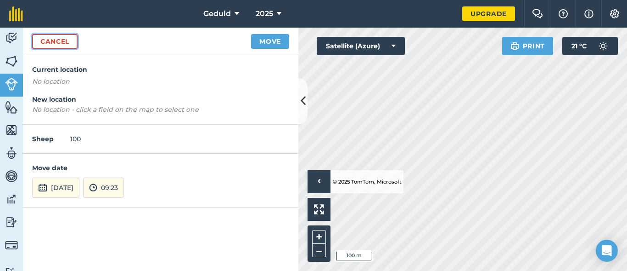
click at [58, 45] on link "Cancel" at bounding box center [54, 41] width 45 height 15
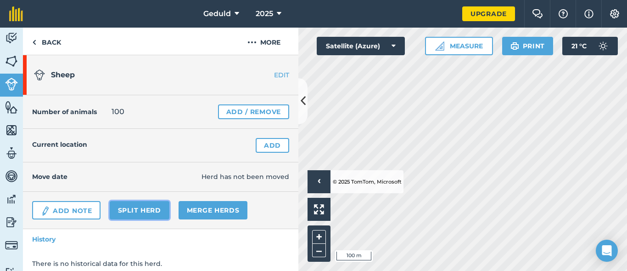
click at [147, 207] on link "Split herd" at bounding box center [140, 210] width 60 height 18
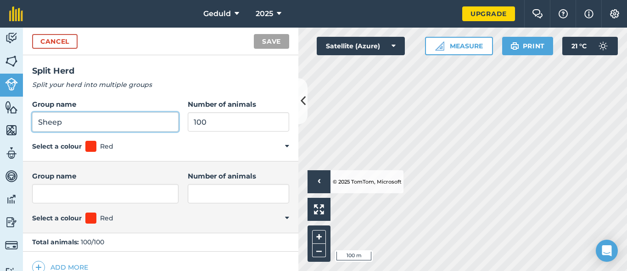
click at [106, 123] on input "Sheep" at bounding box center [105, 121] width 147 height 19
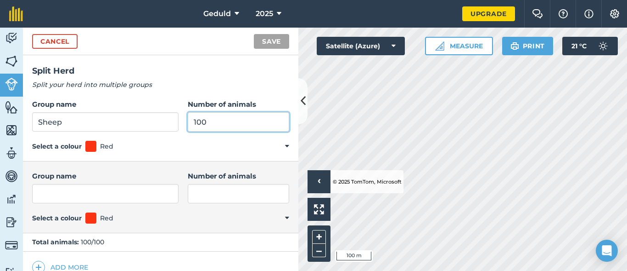
click at [251, 122] on input "100" at bounding box center [239, 121] width 102 height 19
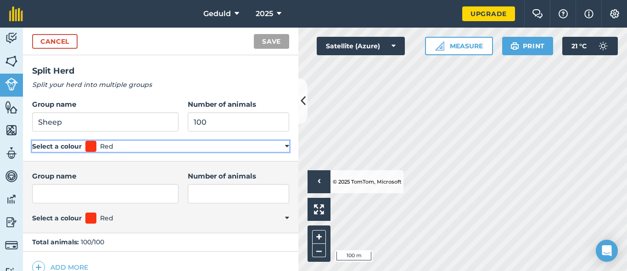
click at [89, 147] on span at bounding box center [90, 146] width 11 height 11
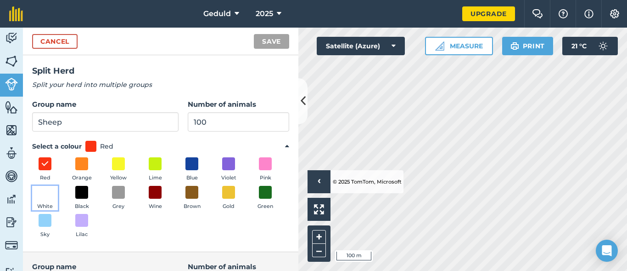
click at [51, 194] on span at bounding box center [45, 192] width 13 height 13
click at [158, 95] on div "Group name Sheep Number of animals 100 Select a colour White Red Orange Yellow …" at bounding box center [161, 171] width 276 height 162
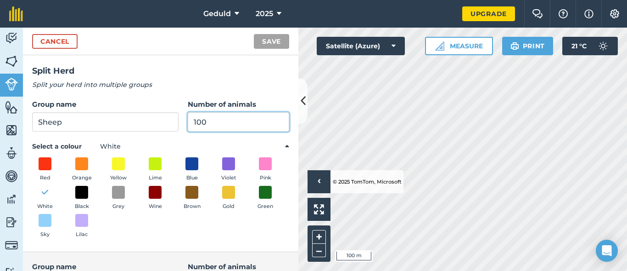
click at [188, 125] on input "100" at bounding box center [239, 121] width 102 height 19
type input "45"
click at [189, 83] on p "Split your herd into multiple groups" at bounding box center [160, 84] width 257 height 10
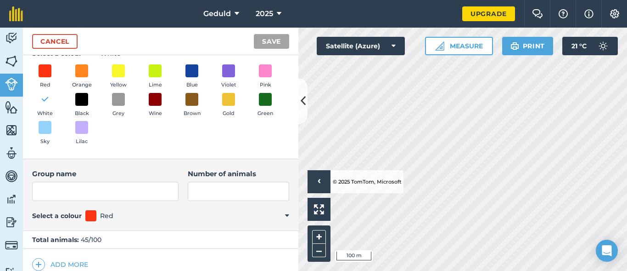
scroll to position [102, 0]
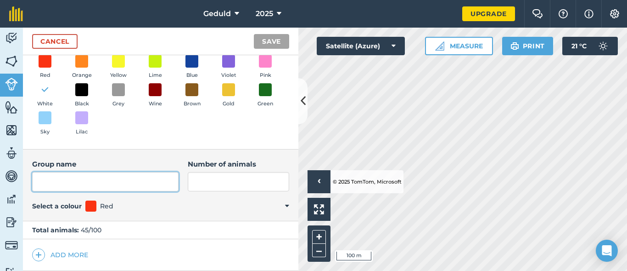
click at [52, 174] on input "Group name" at bounding box center [105, 181] width 147 height 19
type input "[PERSON_NAME]"
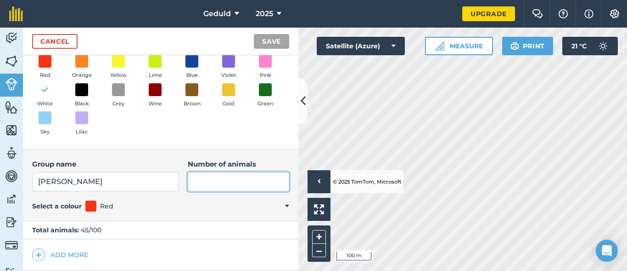
click at [227, 173] on input "Number of animals" at bounding box center [239, 181] width 102 height 19
type input "34"
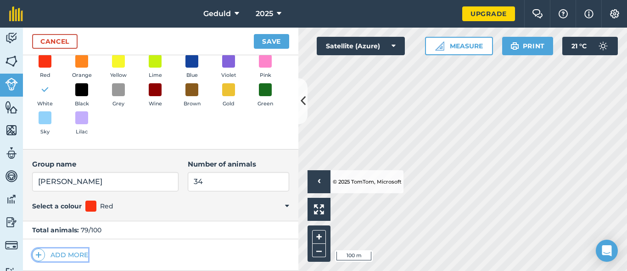
click at [81, 258] on button "Add more" at bounding box center [60, 254] width 56 height 13
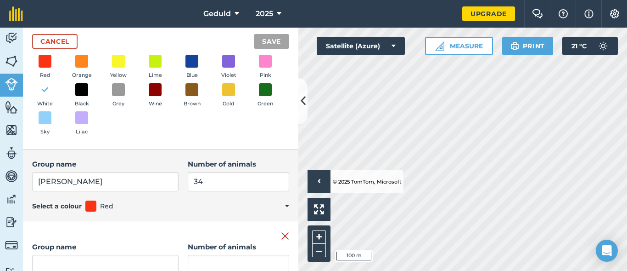
scroll to position [106, 0]
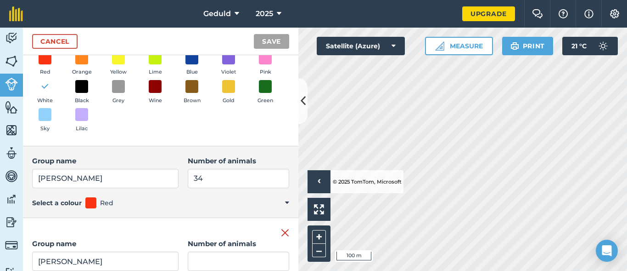
type input "[PERSON_NAME]"
click at [192, 263] on input "Number of animals" at bounding box center [239, 260] width 102 height 19
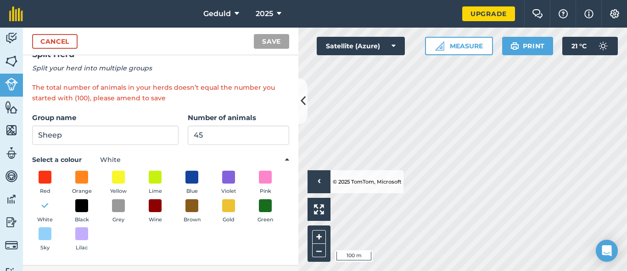
scroll to position [0, 0]
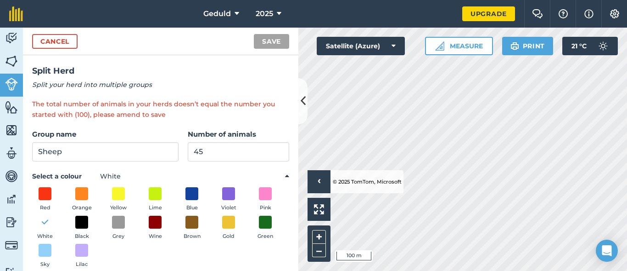
type input "52"
click at [43, 42] on link "Cancel" at bounding box center [54, 41] width 45 height 15
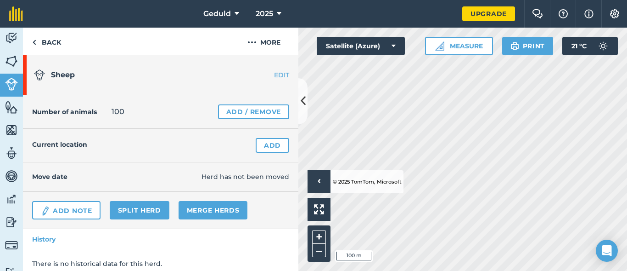
click at [270, 76] on link "EDIT" at bounding box center [270, 74] width 58 height 9
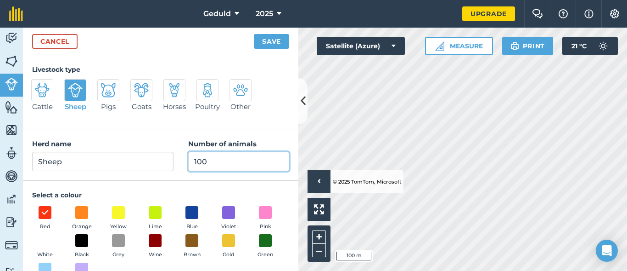
click at [205, 154] on input "100" at bounding box center [238, 161] width 101 height 19
type input "150"
click at [281, 47] on button "Save" at bounding box center [271, 41] width 35 height 15
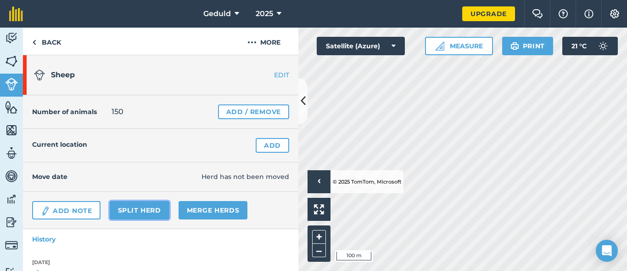
click at [130, 215] on link "Split herd" at bounding box center [140, 210] width 60 height 18
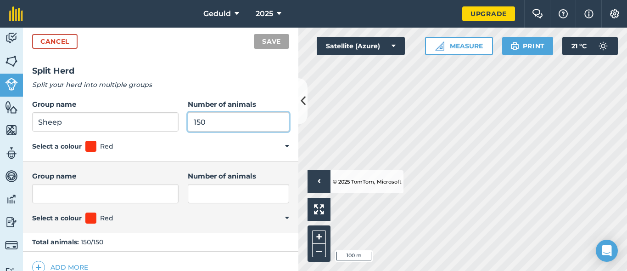
click at [204, 124] on input "150" at bounding box center [239, 121] width 102 height 19
type input "45"
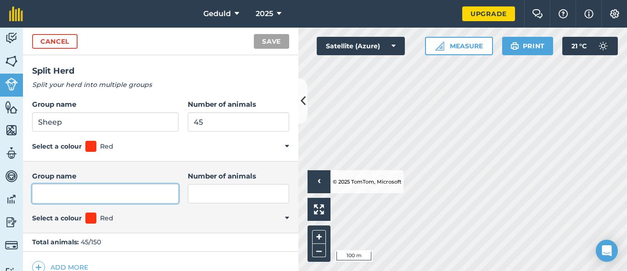
click at [116, 193] on input "Group name" at bounding box center [105, 193] width 147 height 19
type input "Lakteer"
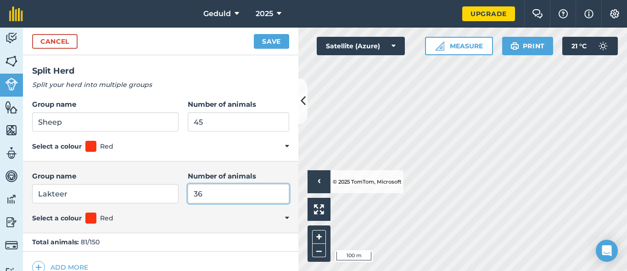
scroll to position [12, 0]
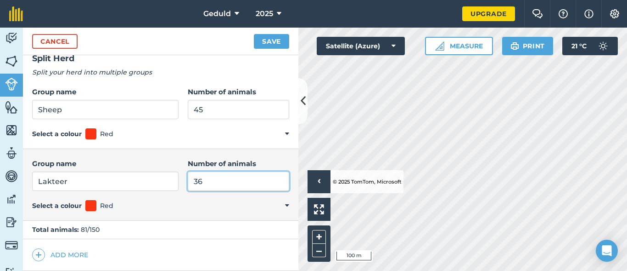
type input "36"
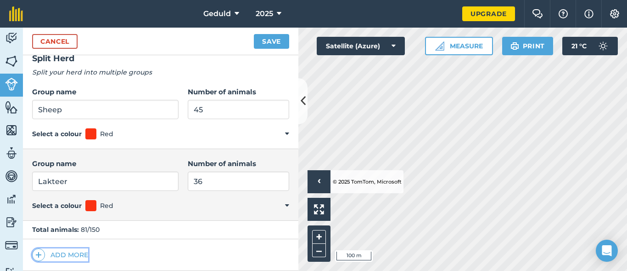
click at [77, 254] on button "Add more" at bounding box center [60, 254] width 56 height 13
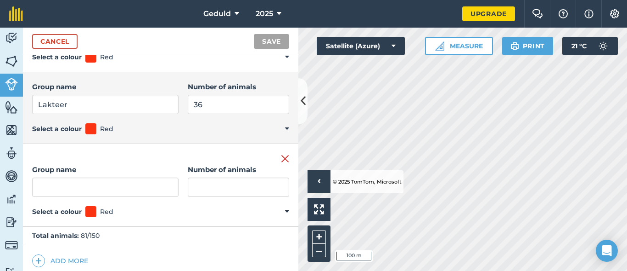
scroll to position [95, 0]
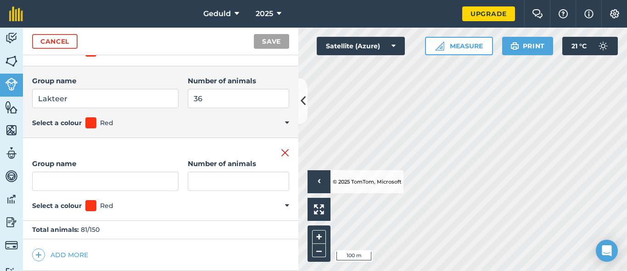
click at [127, 189] on input "Group name" at bounding box center [105, 180] width 147 height 19
type input "[PERSON_NAME]"
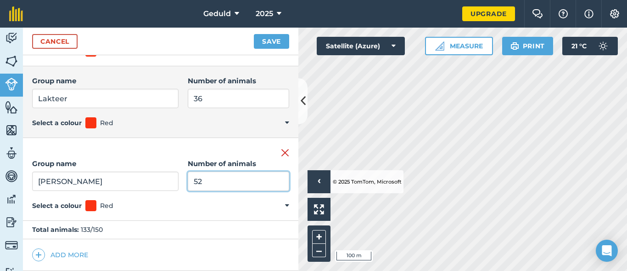
type input "52"
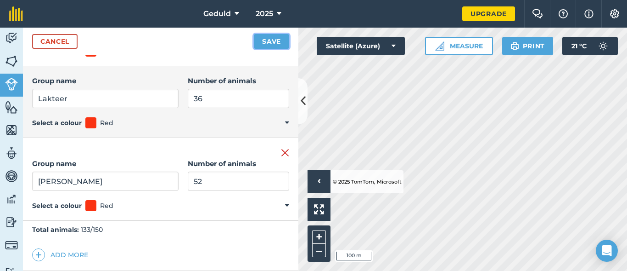
click at [264, 41] on button "Save" at bounding box center [271, 41] width 35 height 15
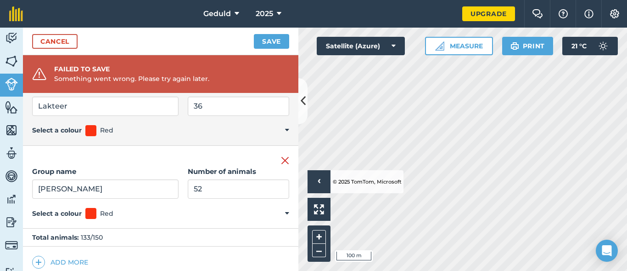
scroll to position [133, 0]
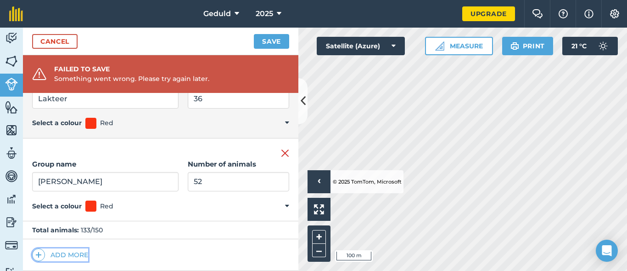
click at [76, 256] on button "Add more" at bounding box center [60, 254] width 56 height 13
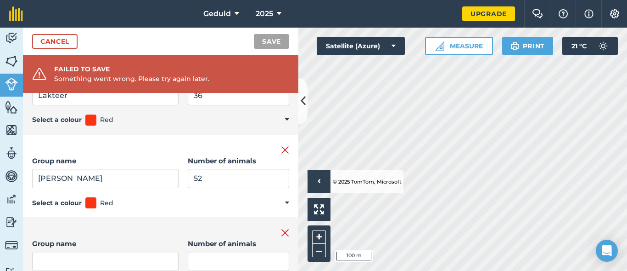
click at [83, 255] on input "Group name" at bounding box center [105, 260] width 147 height 19
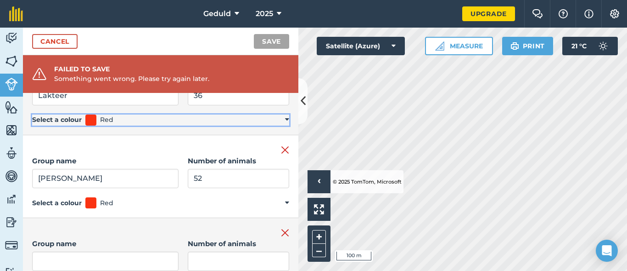
click at [89, 122] on span at bounding box center [90, 119] width 11 height 11
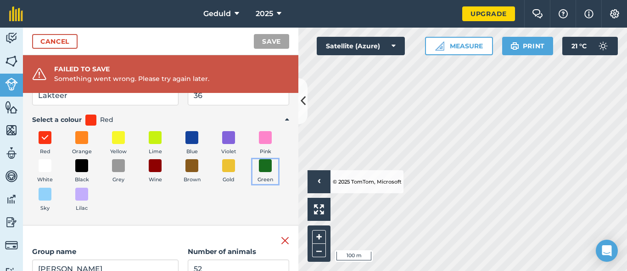
click at [259, 172] on span at bounding box center [265, 165] width 13 height 13
click at [142, 240] on div "Remove group" at bounding box center [160, 239] width 257 height 11
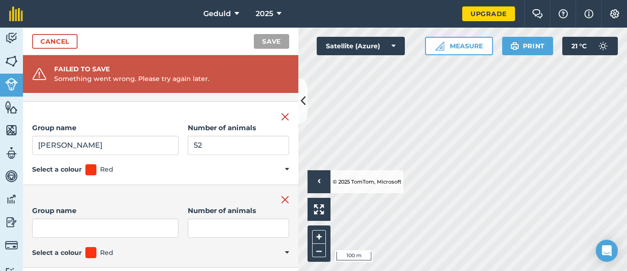
scroll to position [274, 0]
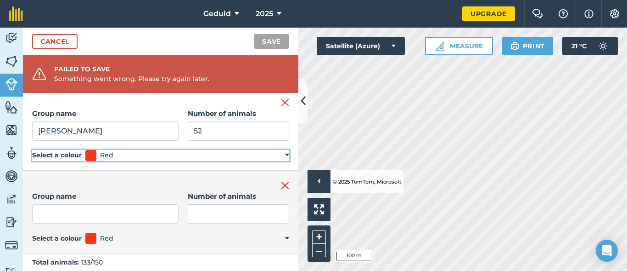
click at [96, 158] on span at bounding box center [90, 155] width 11 height 11
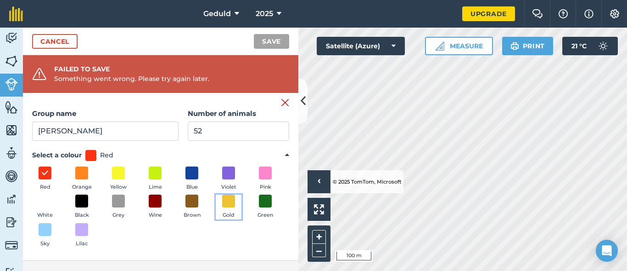
click at [222, 207] on span at bounding box center [228, 200] width 13 height 13
click at [290, 200] on div "Remove group Group name [PERSON_NAME] Number of animals 52 Select a colour Gold…" at bounding box center [161, 173] width 276 height 173
click at [295, 232] on div "Activity Fields Livestock Features Maps Team Vehicles Data Reporting Billing Tu…" at bounding box center [313, 149] width 627 height 243
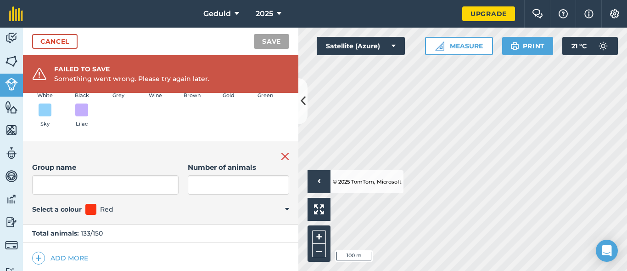
scroll to position [396, 0]
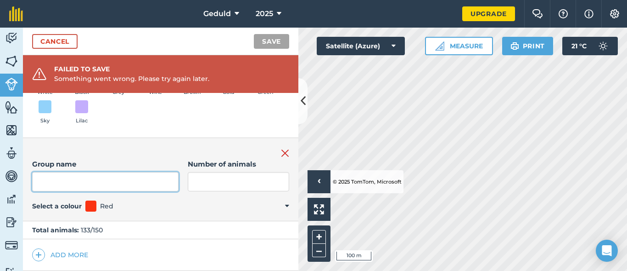
click at [109, 174] on input "Group name" at bounding box center [105, 181] width 147 height 19
type input "Ongebore"
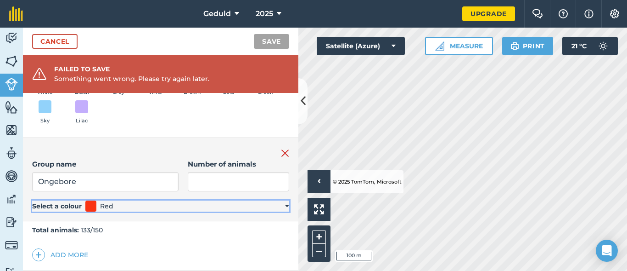
click at [96, 203] on span at bounding box center [90, 205] width 11 height 11
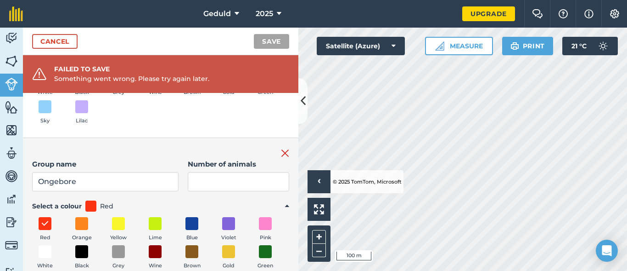
click at [90, 244] on div "Red Orange Yellow Lime Blue Violet Pink White Black Grey Wine Brown Gold Green …" at bounding box center [160, 259] width 257 height 85
click at [51, 249] on span at bounding box center [45, 251] width 13 height 13
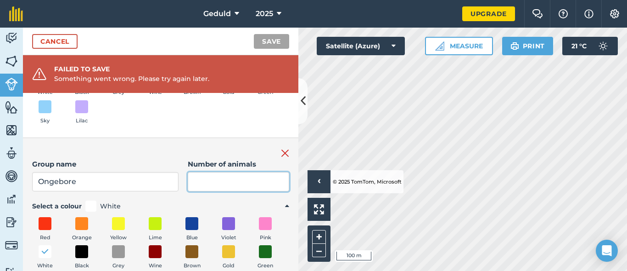
click at [216, 188] on input "Number of animals" at bounding box center [239, 181] width 102 height 19
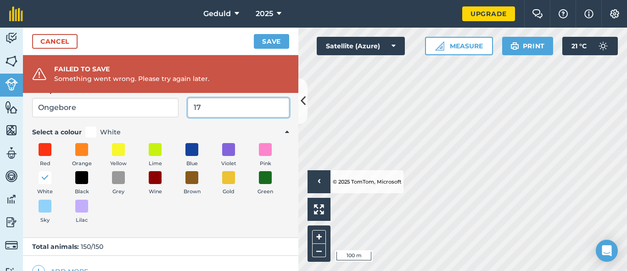
scroll to position [487, 0]
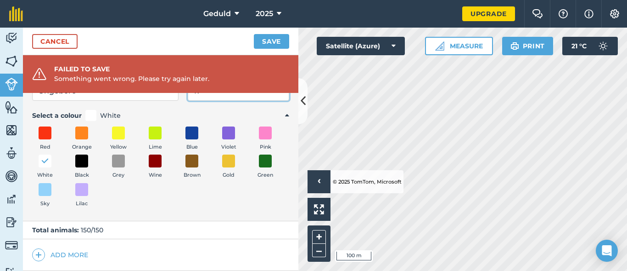
type input "17"
click at [254, 41] on button "Save" at bounding box center [271, 41] width 35 height 15
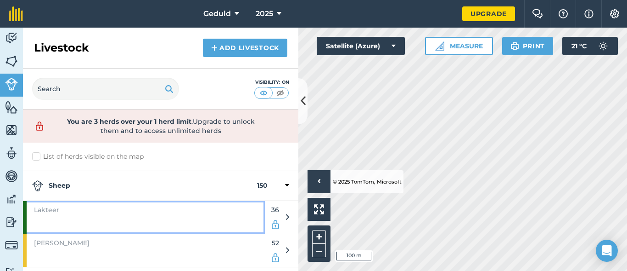
click at [152, 213] on div "Lakteer" at bounding box center [144, 217] width 242 height 33
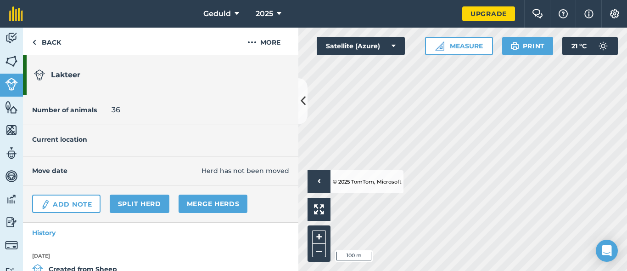
click at [254, 146] on div "Current location" at bounding box center [161, 140] width 276 height 31
click at [31, 40] on link "Back" at bounding box center [46, 41] width 47 height 27
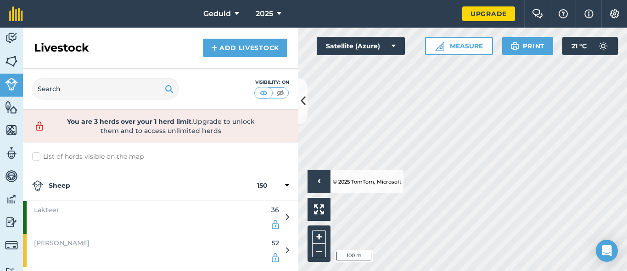
click at [282, 214] on div "Lakteer 36" at bounding box center [161, 217] width 276 height 33
click at [286, 214] on icon at bounding box center [287, 217] width 3 height 8
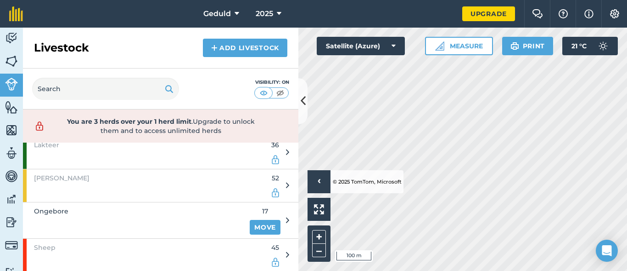
scroll to position [66, 0]
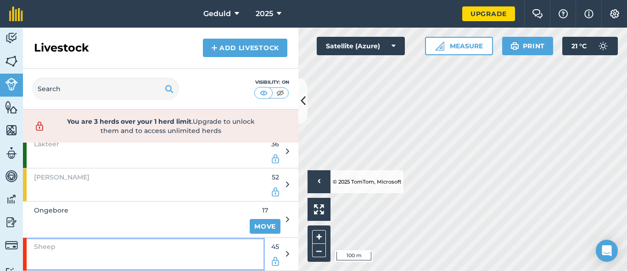
click at [219, 256] on div "Sheep" at bounding box center [144, 253] width 242 height 33
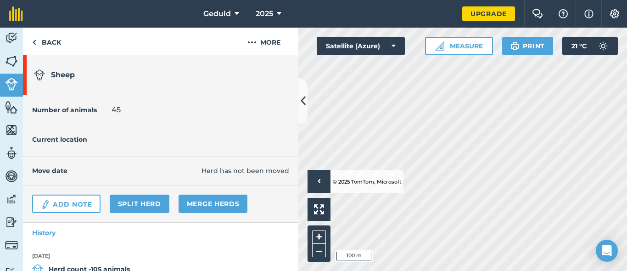
click at [116, 102] on div "Number of animals 45" at bounding box center [161, 110] width 276 height 30
click at [136, 160] on div "Move date Herd has not been moved" at bounding box center [161, 170] width 276 height 29
click at [259, 35] on button "More" at bounding box center [264, 41] width 69 height 27
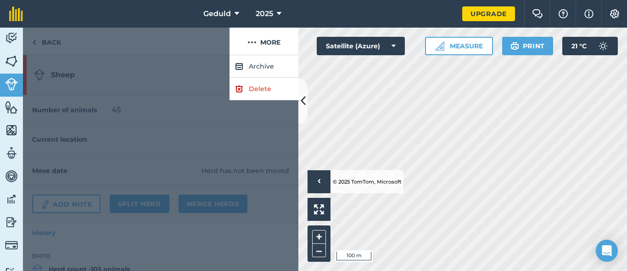
click at [193, 145] on div at bounding box center [161, 162] width 276 height 215
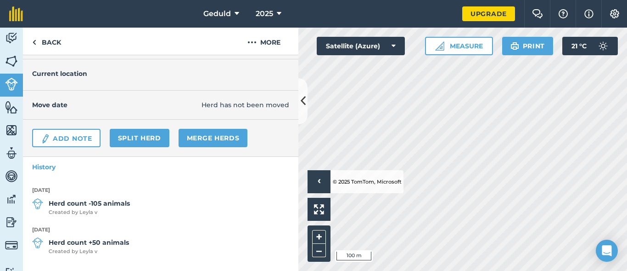
scroll to position [69, 0]
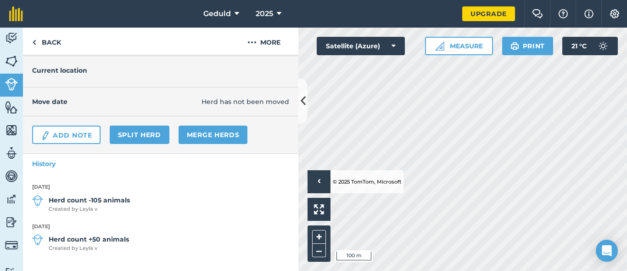
click at [109, 198] on strong "Herd count -105 animals" at bounding box center [89, 200] width 81 height 10
click at [55, 39] on link "Back" at bounding box center [46, 41] width 47 height 27
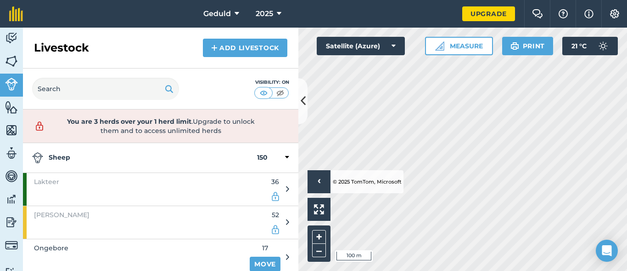
scroll to position [66, 0]
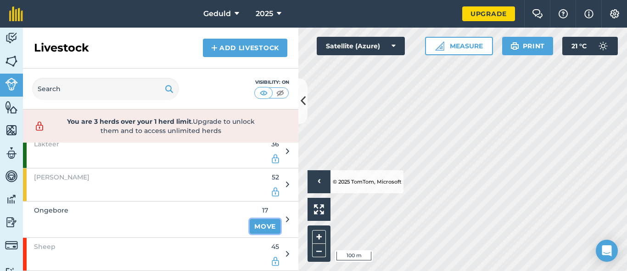
click at [273, 219] on div "17 Move" at bounding box center [265, 219] width 31 height 36
click at [286, 219] on icon at bounding box center [287, 219] width 3 height 8
click at [282, 215] on div "Ongebore 17 Move" at bounding box center [161, 219] width 276 height 36
click at [279, 219] on div "Ongebore 17 Move" at bounding box center [156, 219] width 266 height 36
click at [260, 221] on link "Move" at bounding box center [265, 226] width 31 height 15
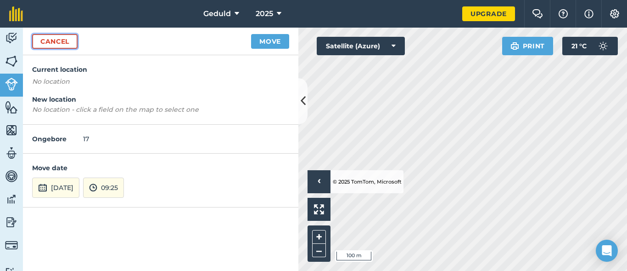
click at [64, 39] on link "Cancel" at bounding box center [54, 41] width 45 height 15
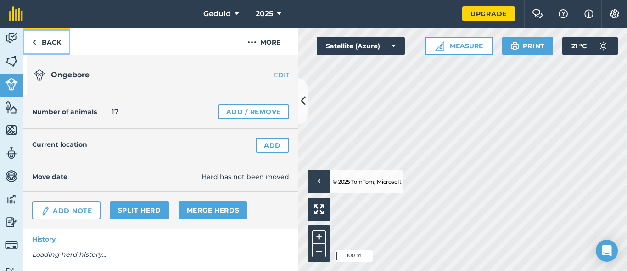
click at [53, 41] on link "Back" at bounding box center [46, 41] width 47 height 27
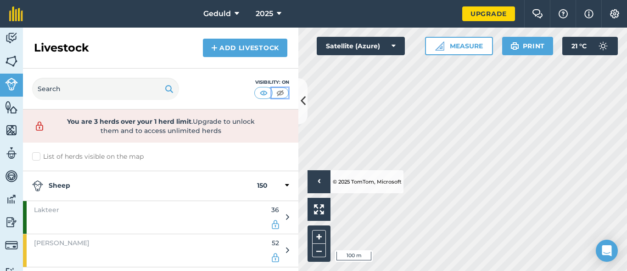
click at [279, 92] on img at bounding box center [280, 92] width 11 height 9
click at [254, 96] on div "Visibility: Off" at bounding box center [272, 89] width 36 height 20
click at [15, 101] on img at bounding box center [11, 107] width 13 height 14
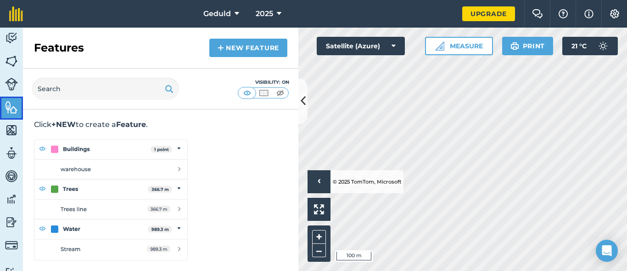
scroll to position [53, 0]
click at [18, 133] on link "Maps" at bounding box center [11, 130] width 23 height 23
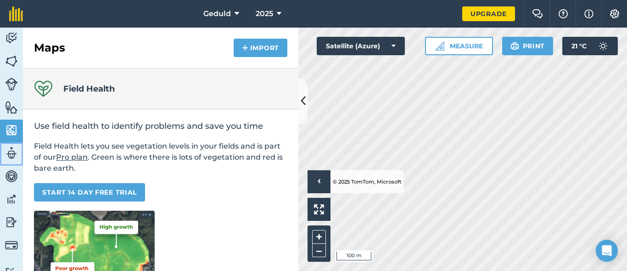
click at [8, 164] on link "Team" at bounding box center [11, 153] width 23 height 23
select select "MEMBER"
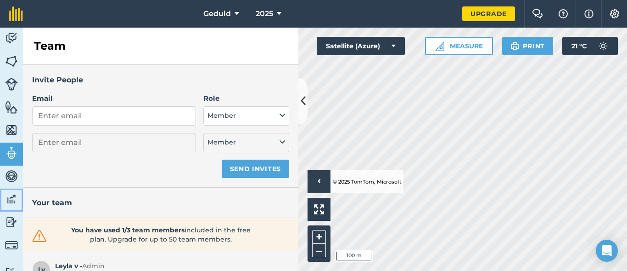
click at [4, 189] on link "Data" at bounding box center [11, 199] width 23 height 23
